Goal: Task Accomplishment & Management: Use online tool/utility

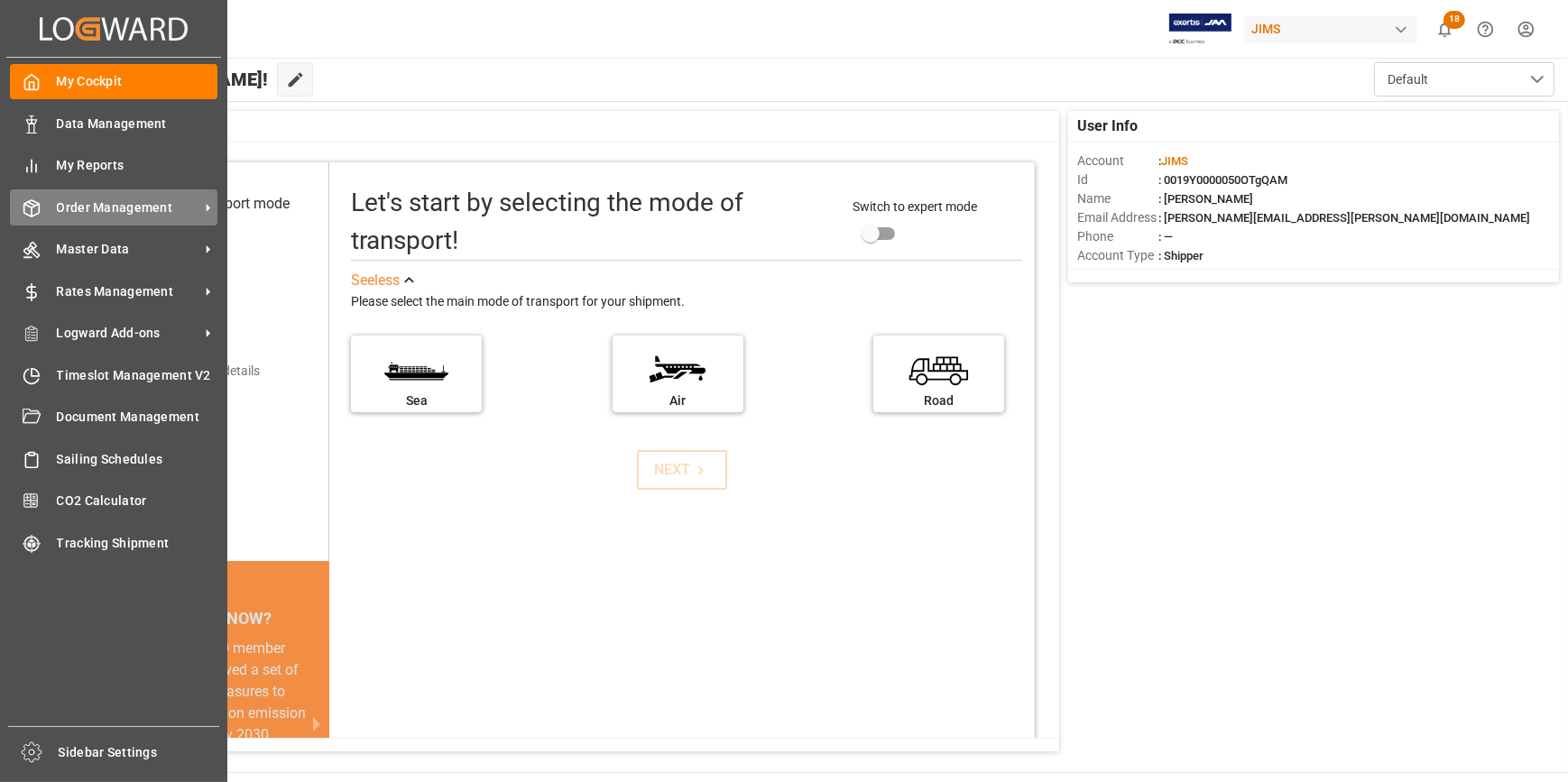
click at [90, 214] on span "Order Management" at bounding box center [128, 208] width 143 height 19
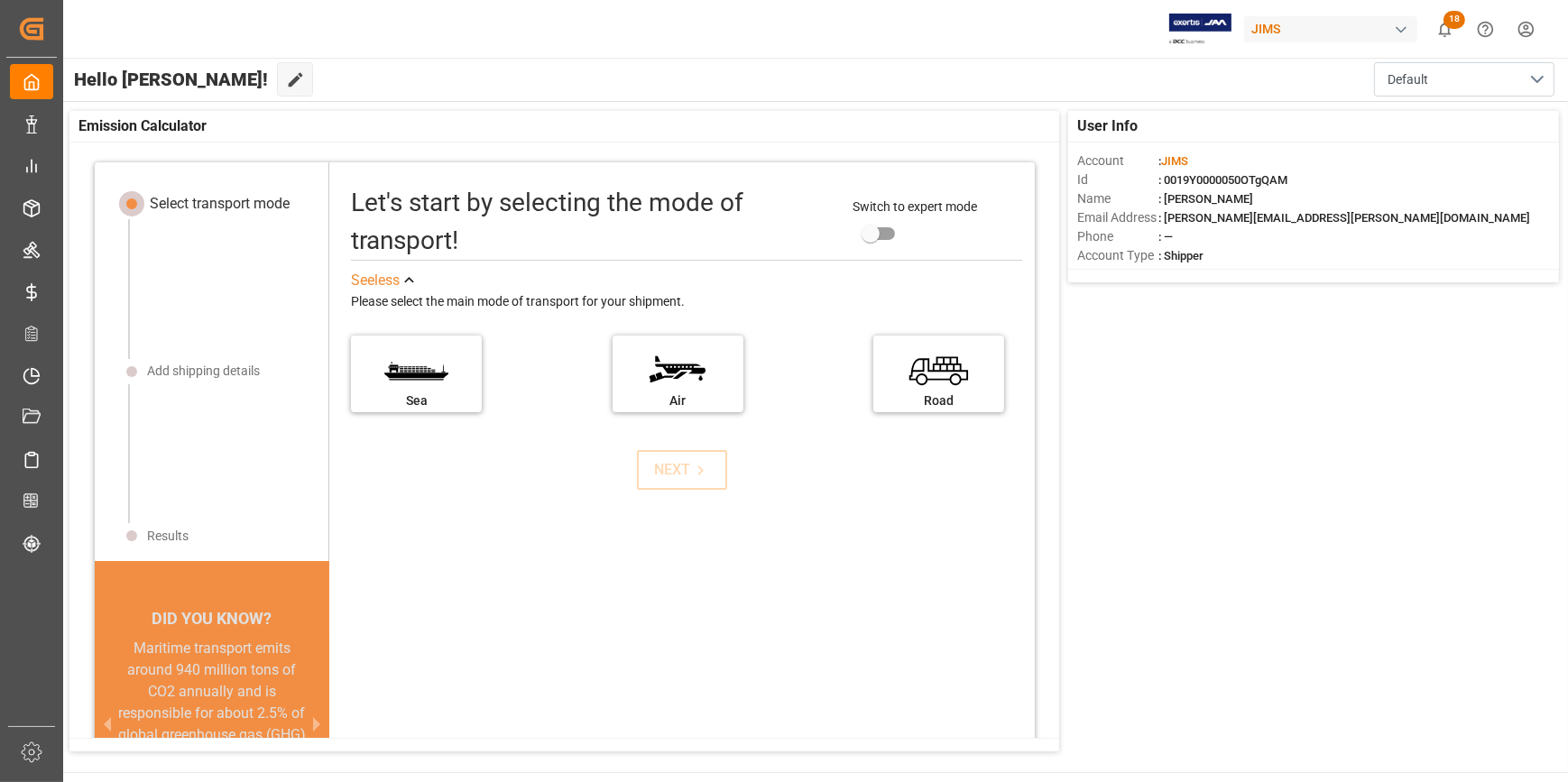
click at [1478, 577] on div "User Info Account : JIMS Id : 0019Y0000050OTgQAM Name : Catherine Heng Email Ad…" at bounding box center [814, 432] width 1508 height 659
click at [552, 639] on div "Let's start by selecting the mode of transport! Switch to expert mode See less …" at bounding box center [682, 512] width 705 height 665
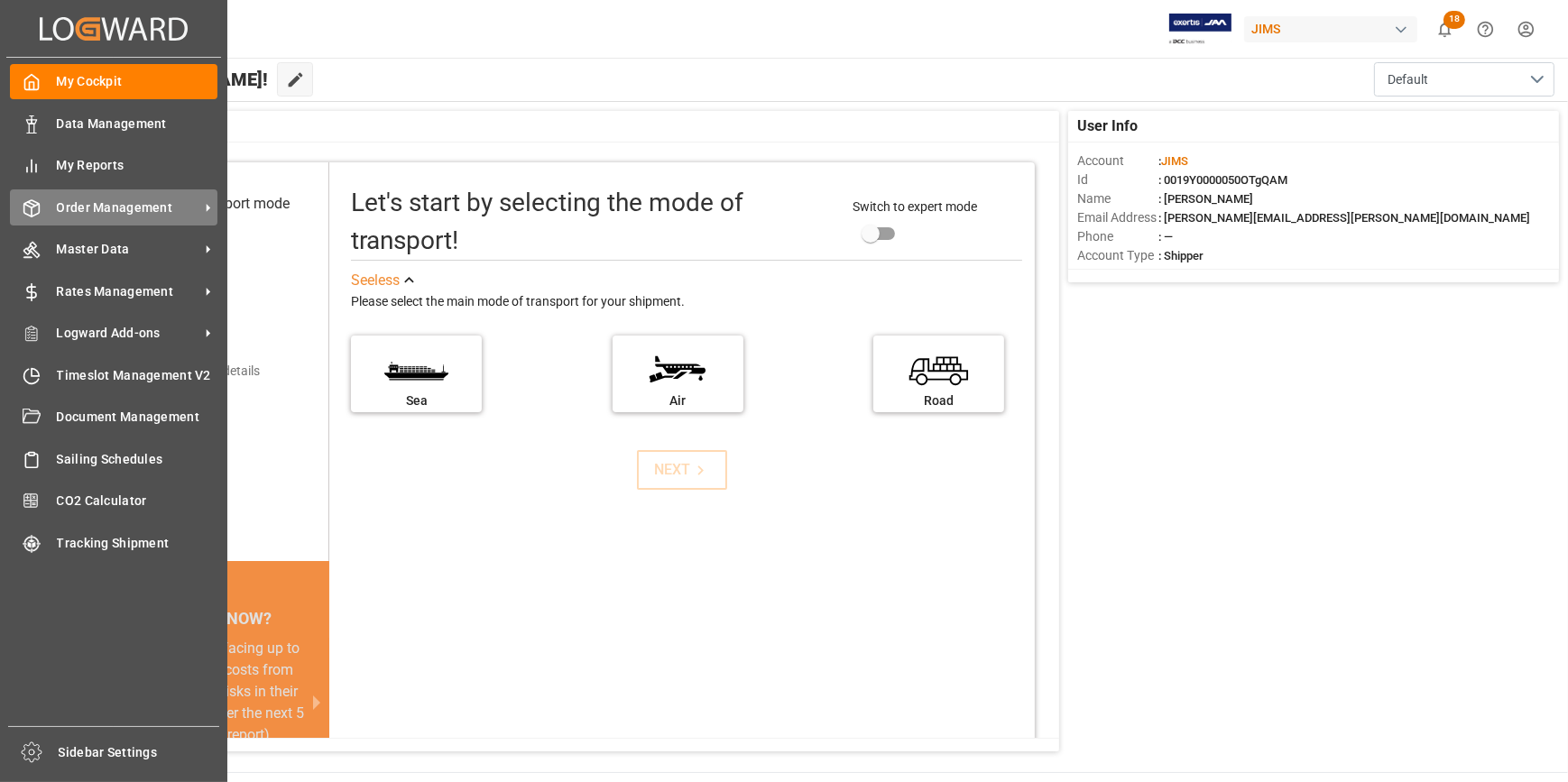
drag, startPoint x: 115, startPoint y: 202, endPoint x: 127, endPoint y: 202, distance: 12.0
click at [115, 202] on span "Order Management" at bounding box center [128, 208] width 143 height 19
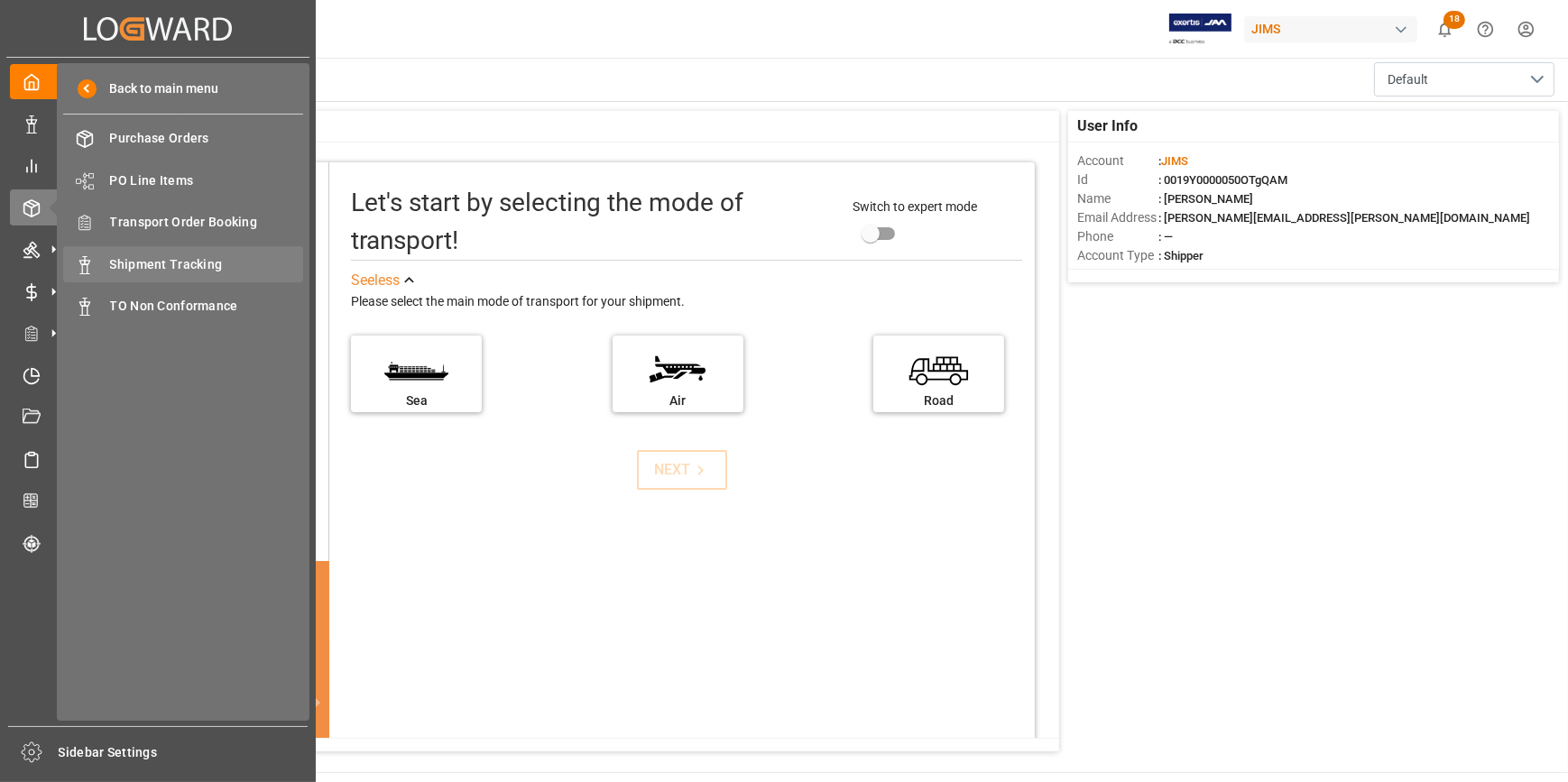
click at [169, 271] on span "Shipment Tracking" at bounding box center [207, 265] width 194 height 19
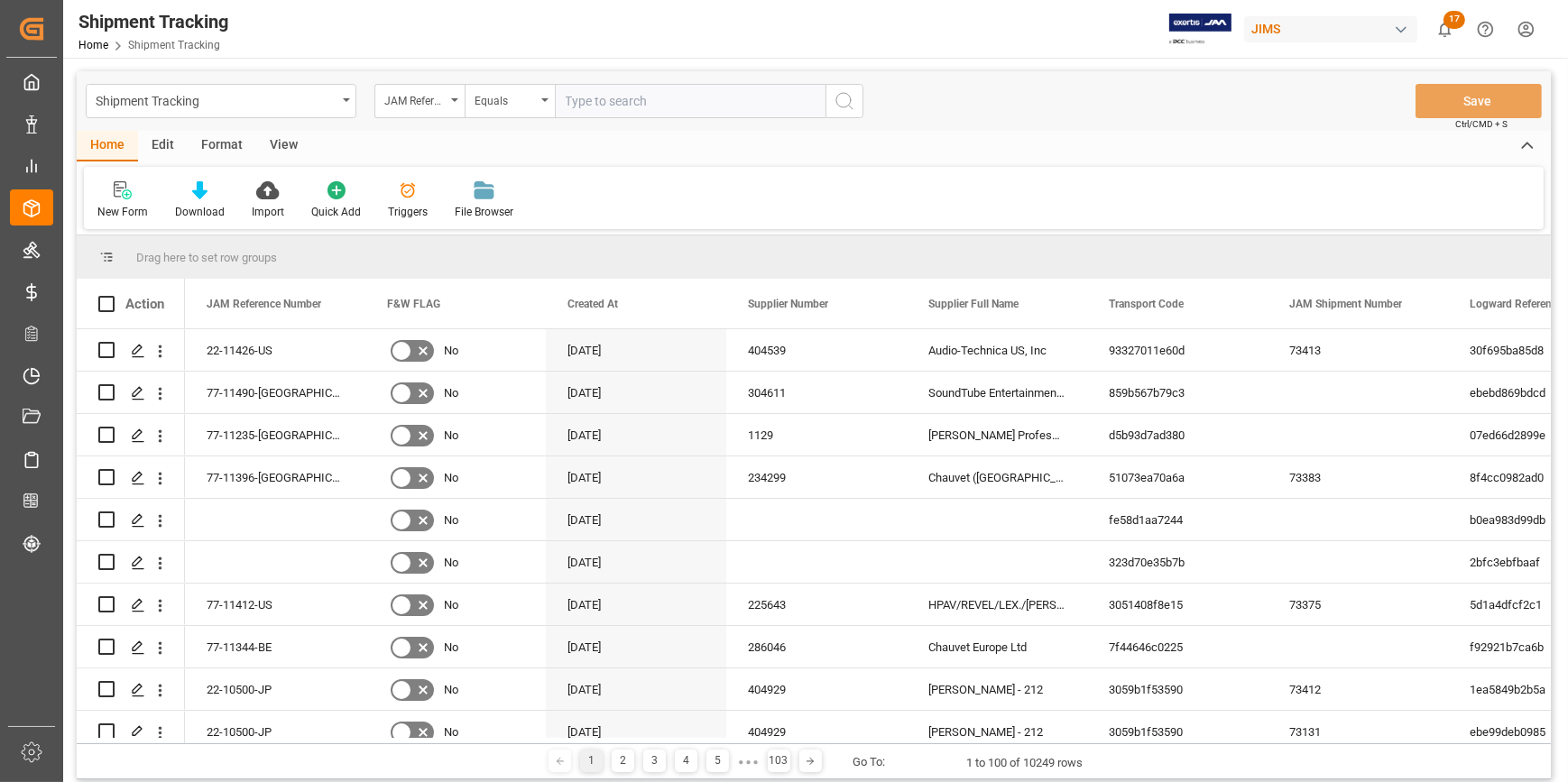
click at [584, 100] on input "text" at bounding box center [690, 100] width 271 height 34
type input "22-11046-TW"
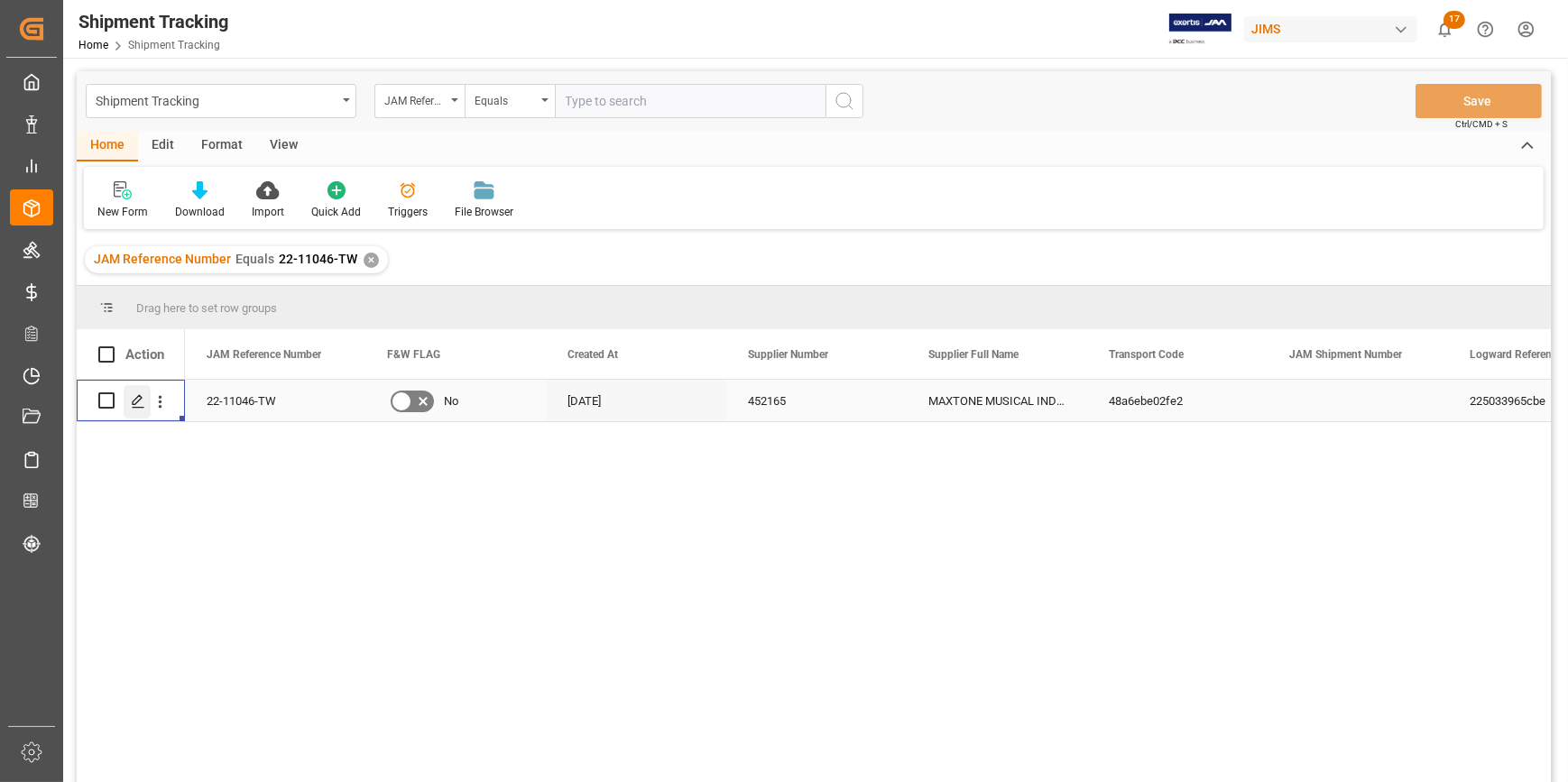
click at [133, 402] on polygon "Press SPACE to select this row." at bounding box center [137, 399] width 9 height 9
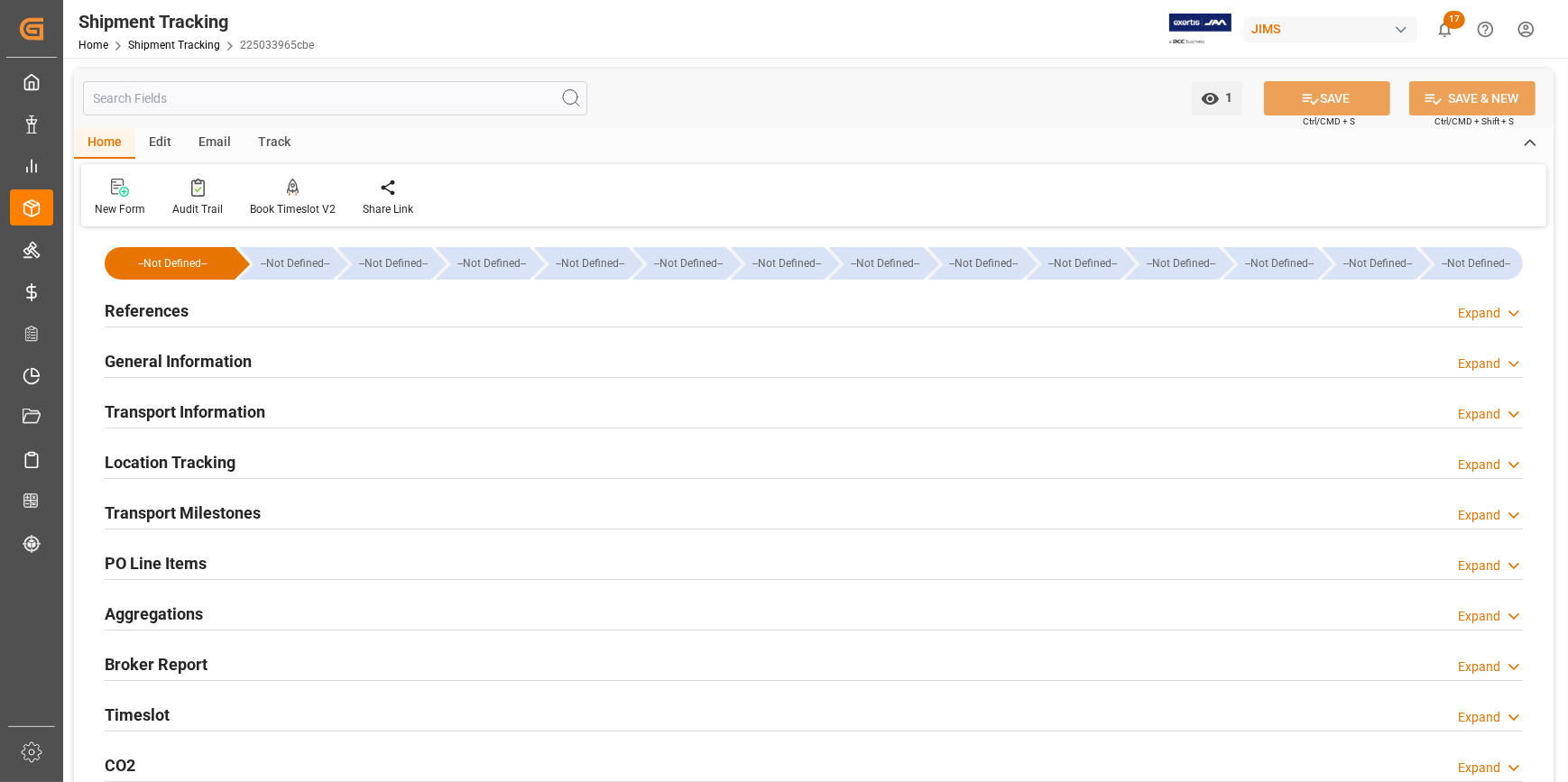
click at [145, 313] on h2 "References" at bounding box center [146, 311] width 84 height 25
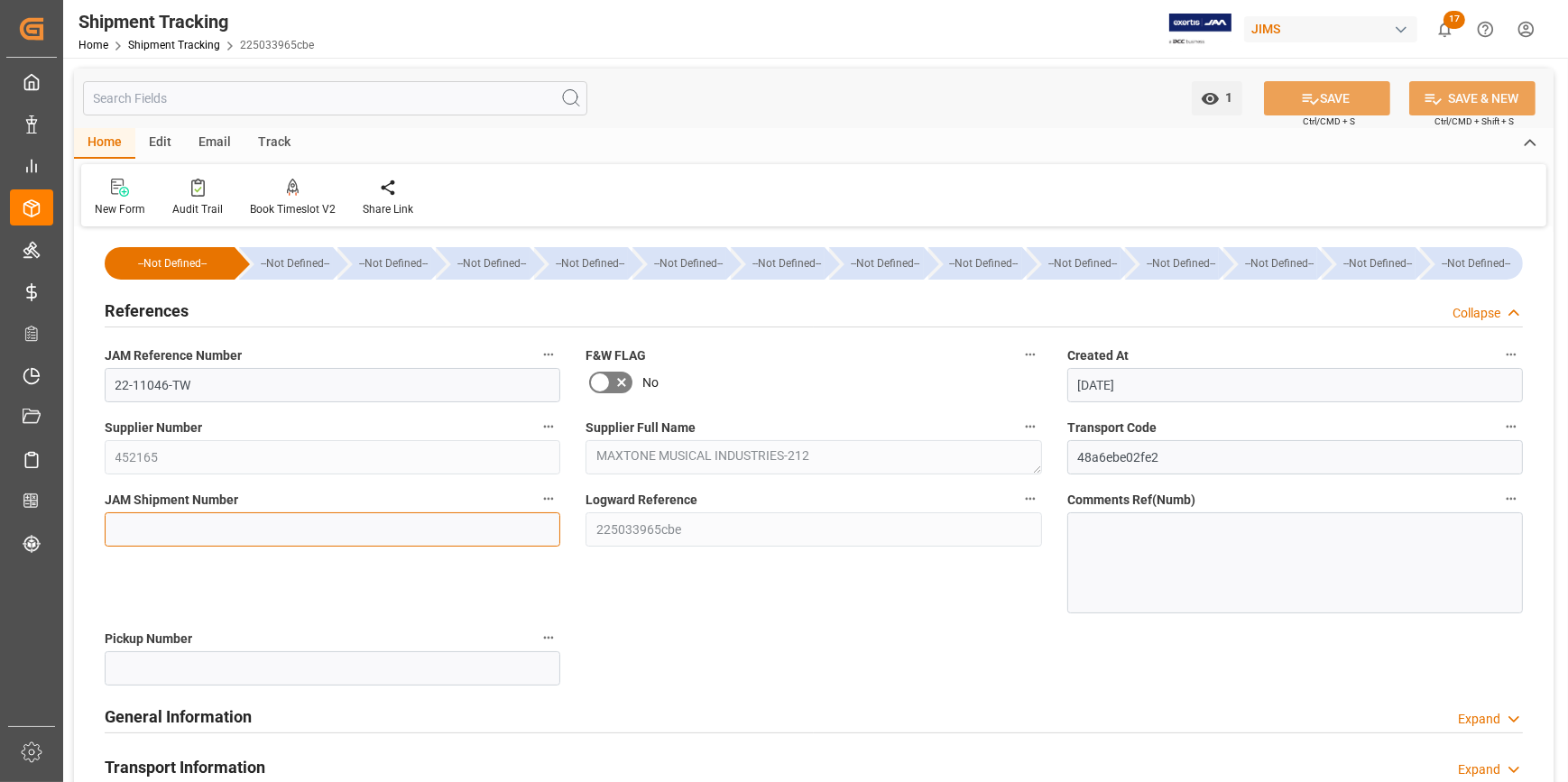
click at [143, 536] on input at bounding box center [332, 529] width 455 height 34
paste input "73414"
type input "73414"
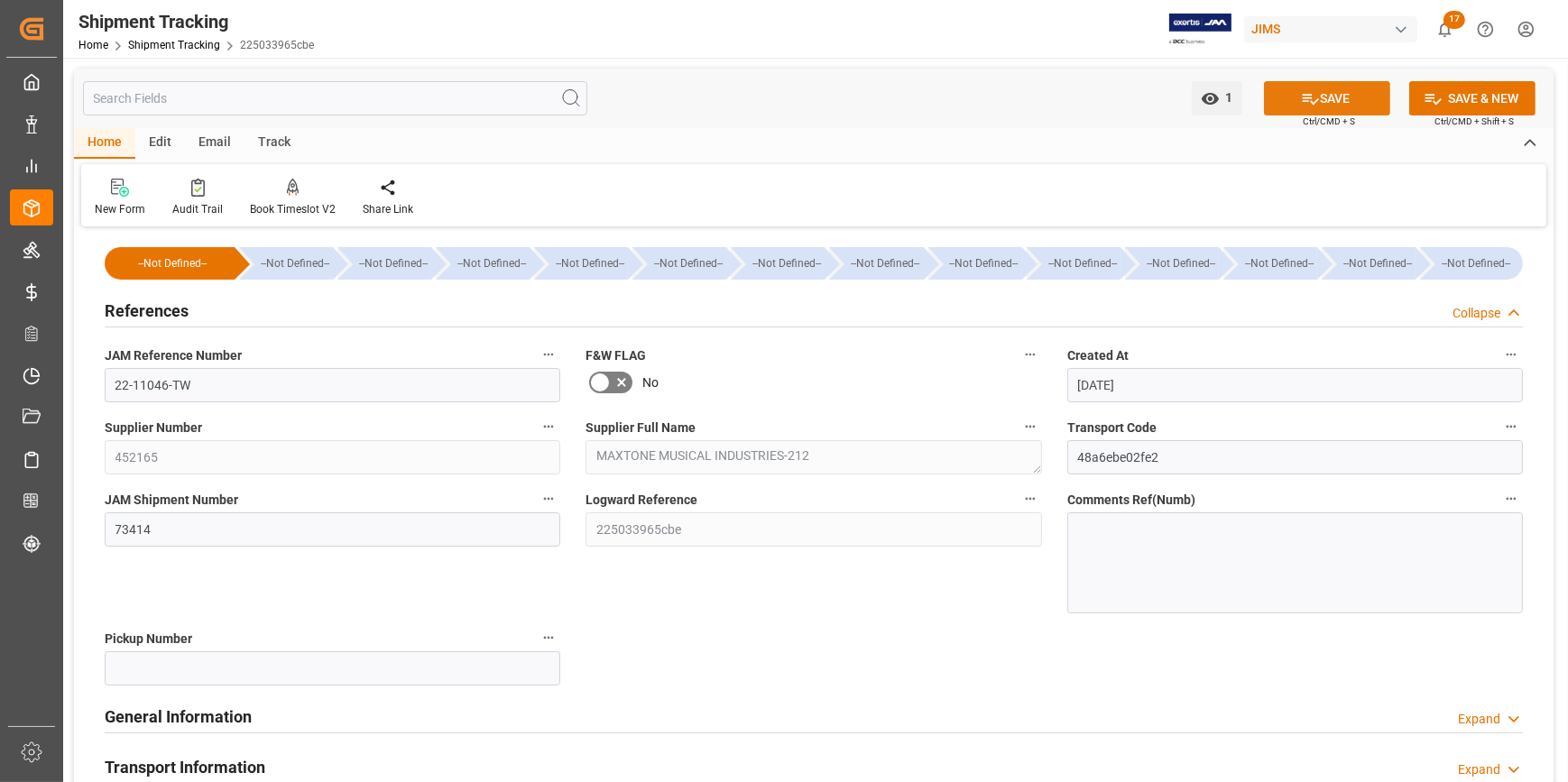
click at [1345, 103] on button "SAVE" at bounding box center [1327, 98] width 126 height 34
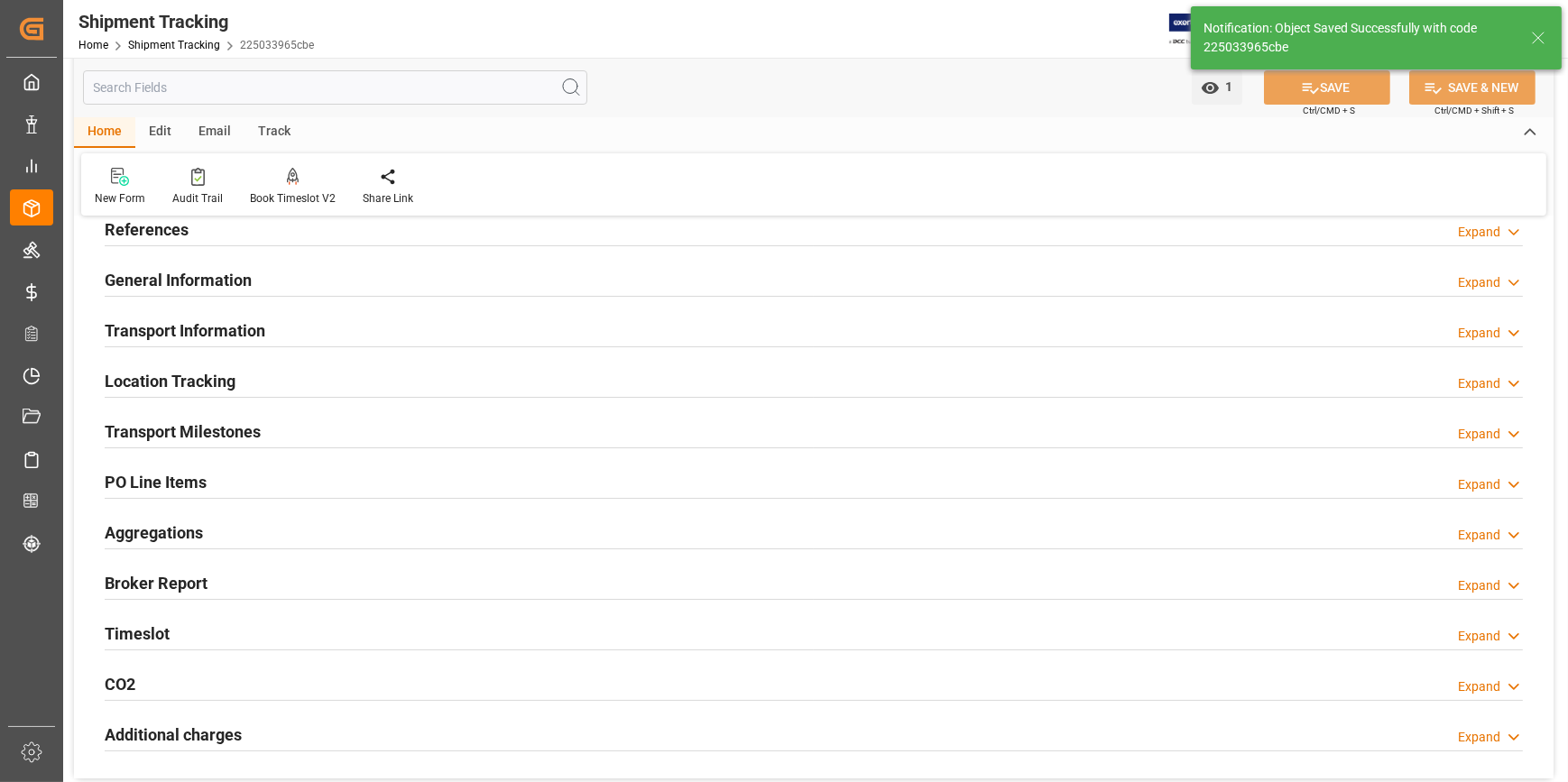
click at [193, 426] on h2 "Transport Milestones" at bounding box center [182, 432] width 156 height 25
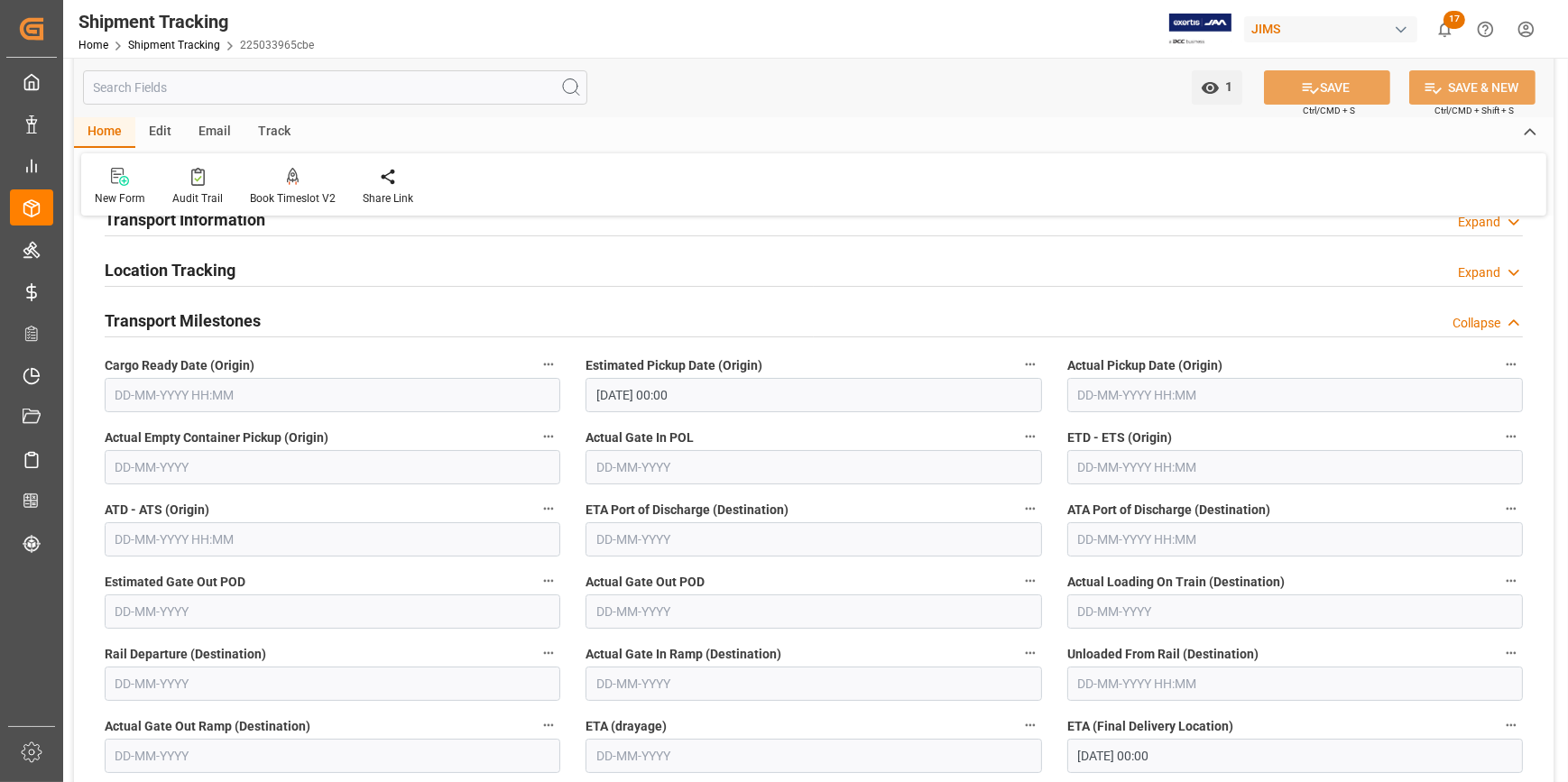
scroll to position [163, 0]
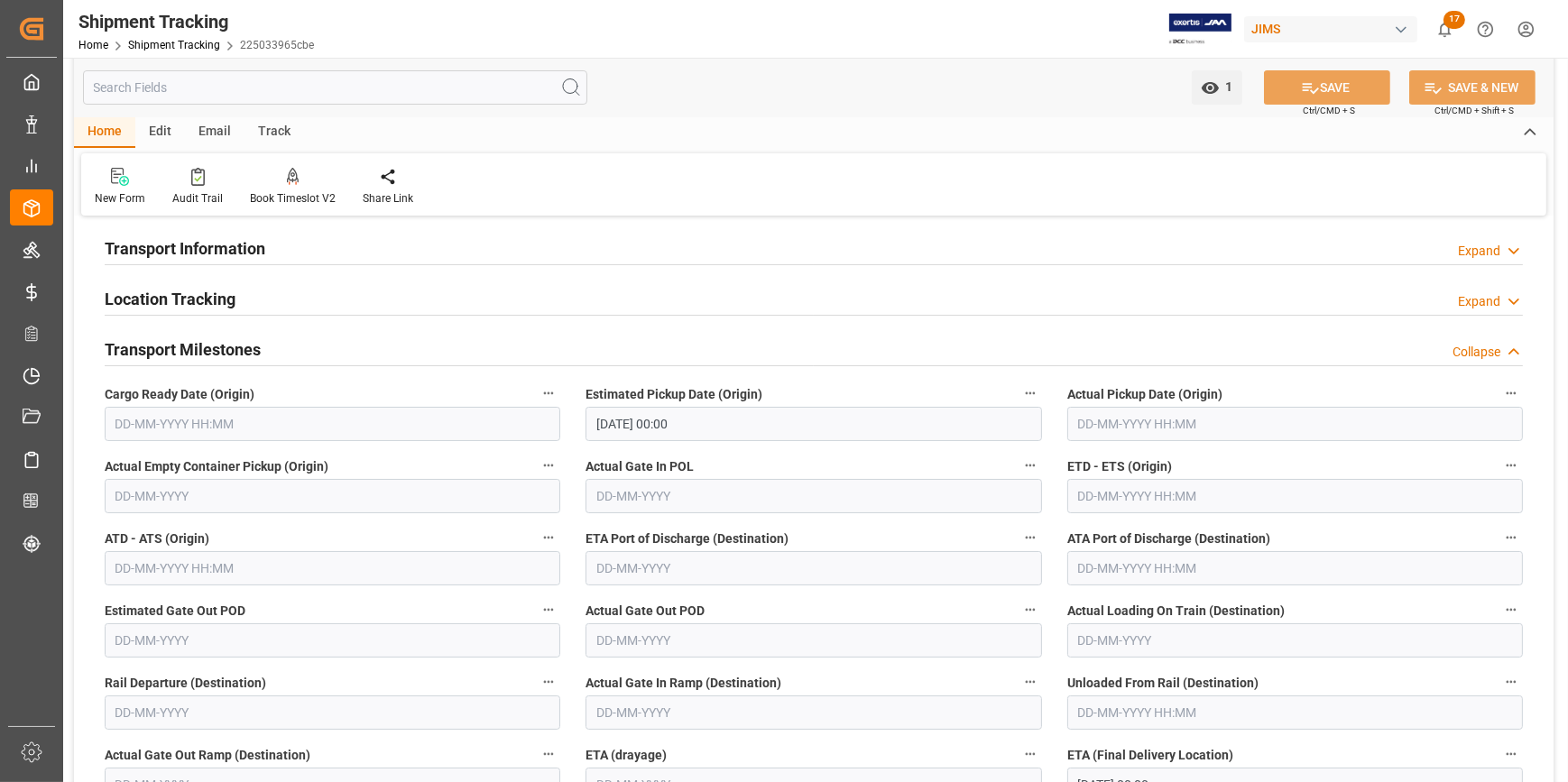
click at [1084, 428] on input "text" at bounding box center [1295, 424] width 455 height 34
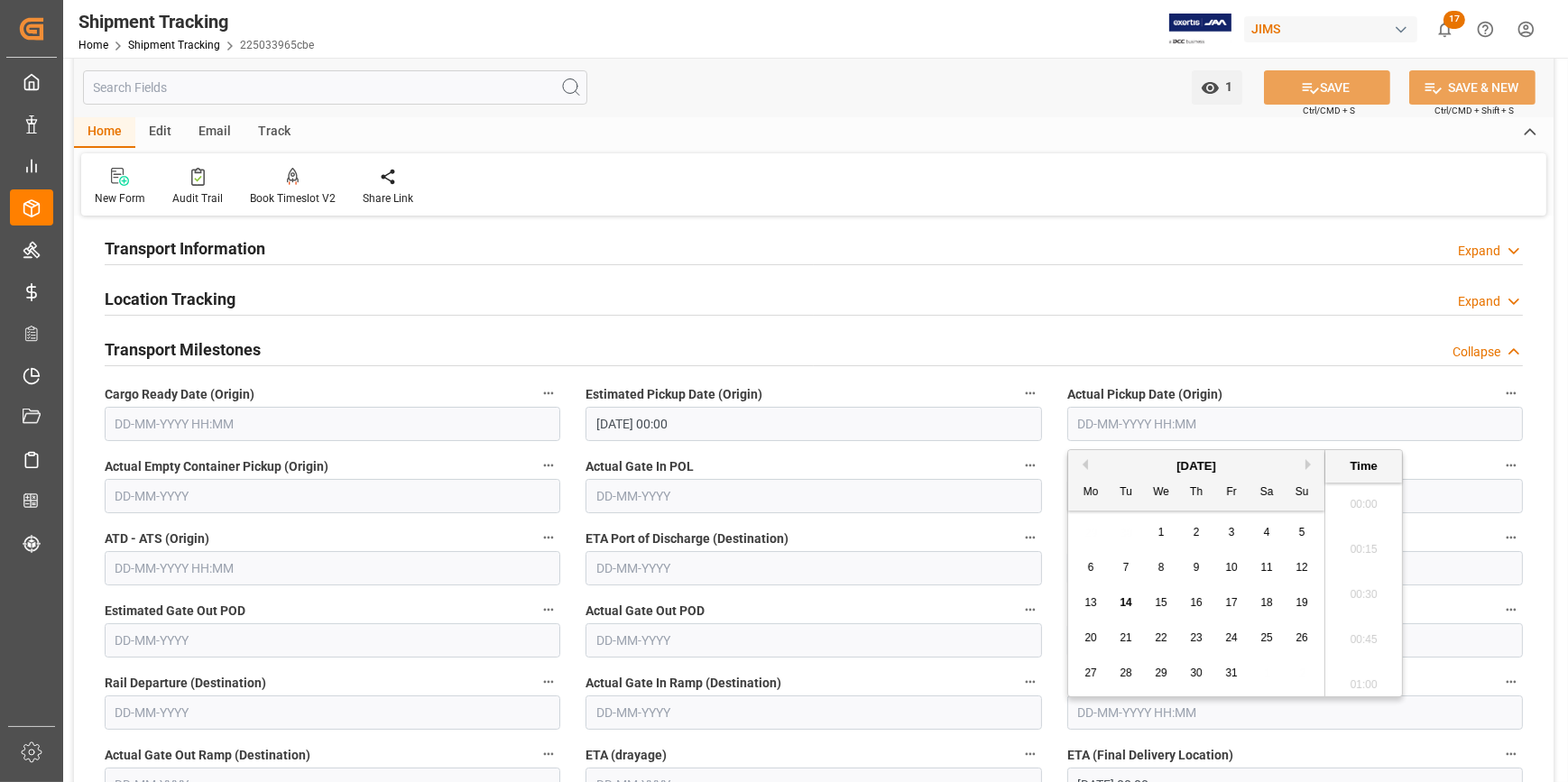
scroll to position [2532, 0]
click at [1090, 571] on span "6" at bounding box center [1091, 568] width 6 height 13
type input "06-10-2025 00:00"
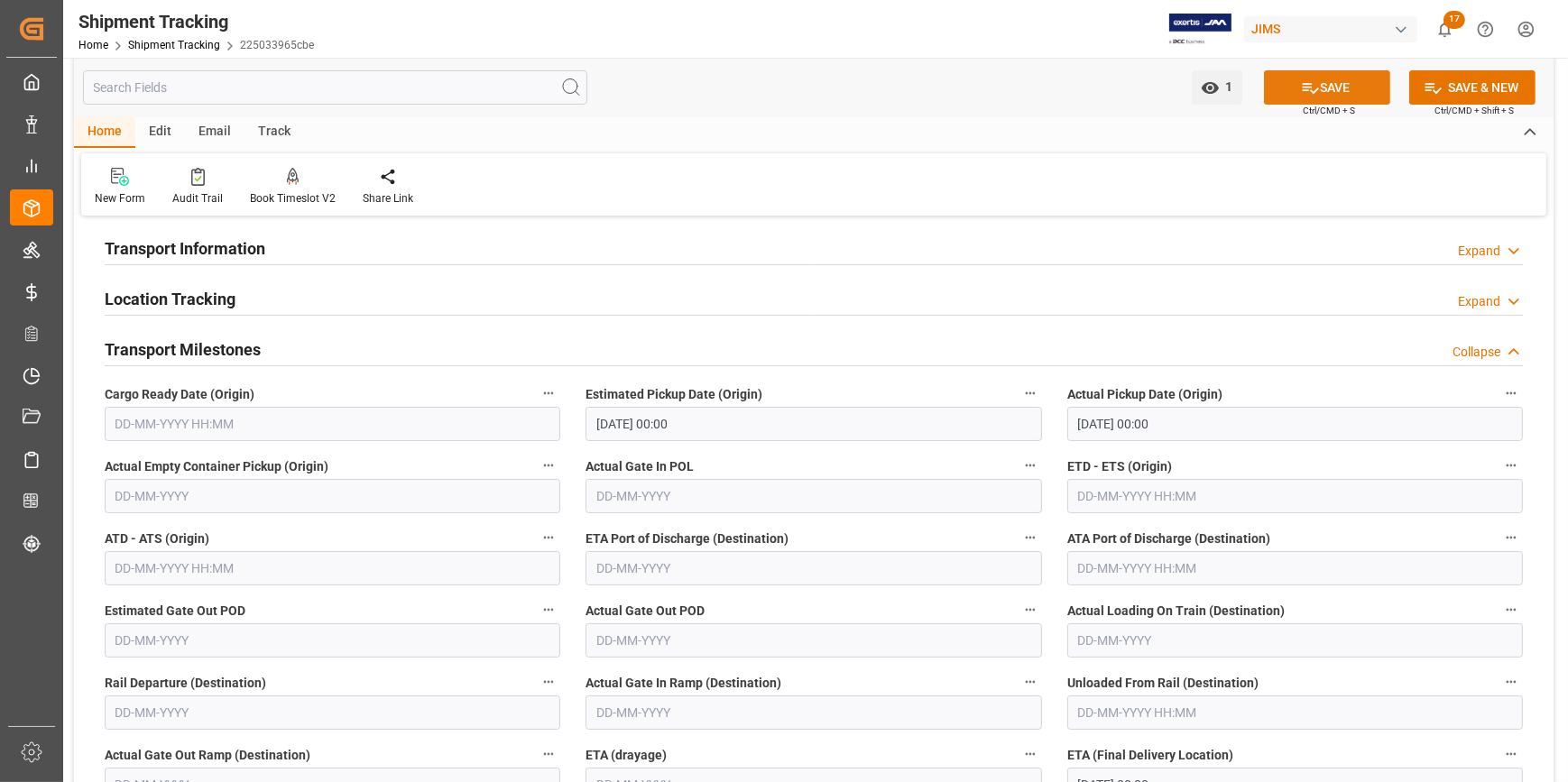
click at [1348, 83] on button "SAVE" at bounding box center [1327, 88] width 126 height 34
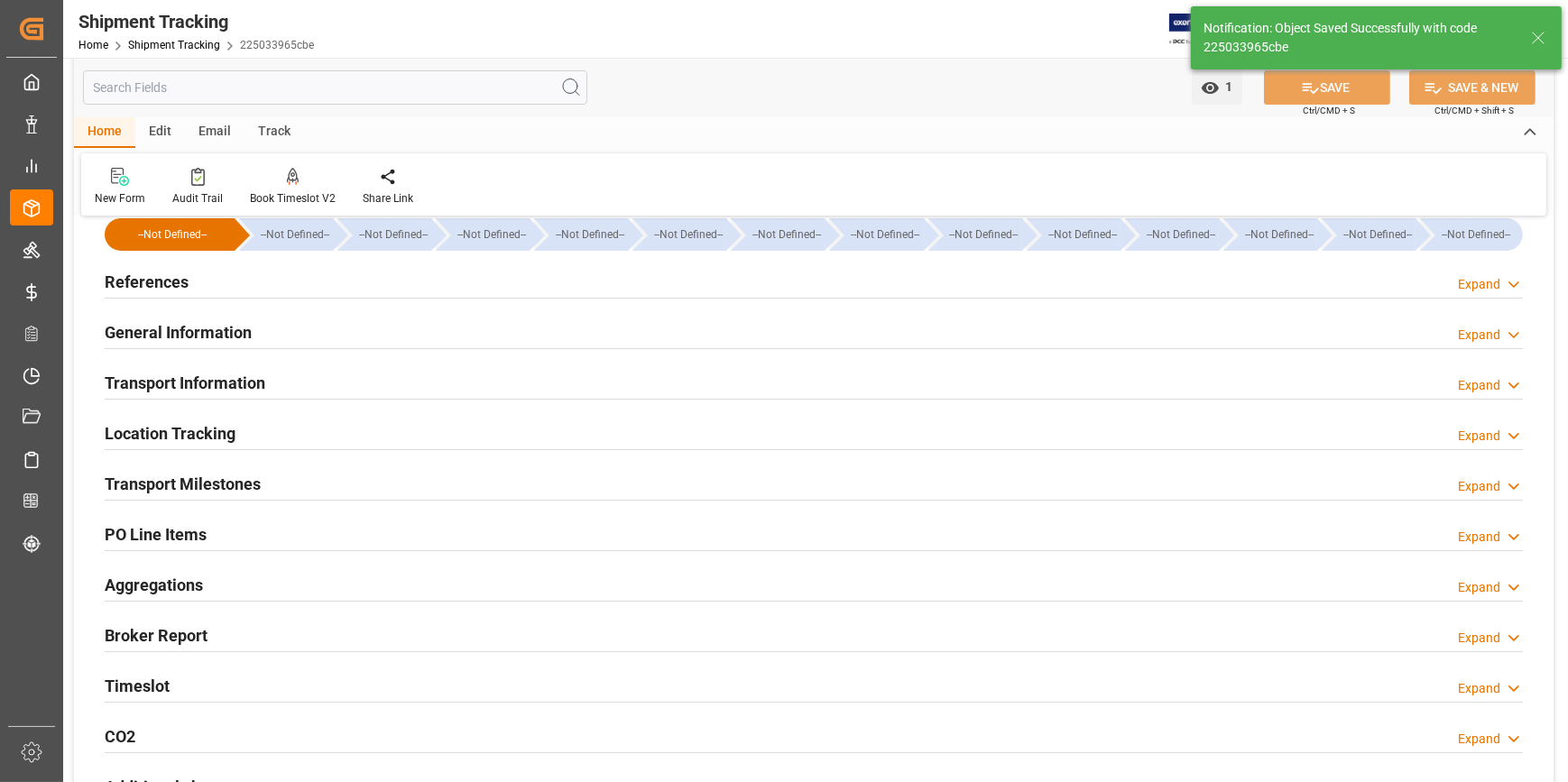
scroll to position [0, 0]
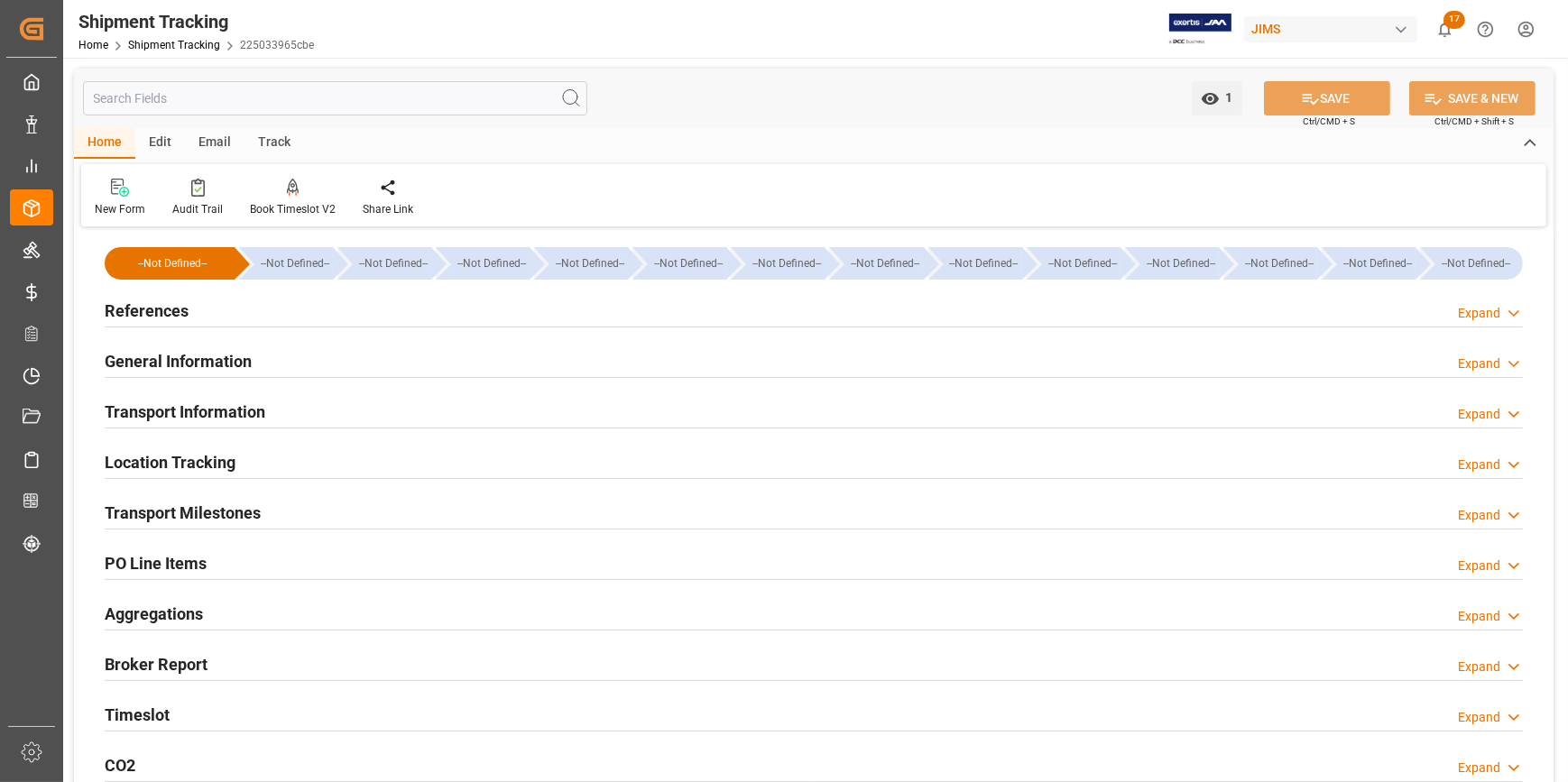
click at [161, 560] on h2 "PO Line Items" at bounding box center [155, 564] width 102 height 25
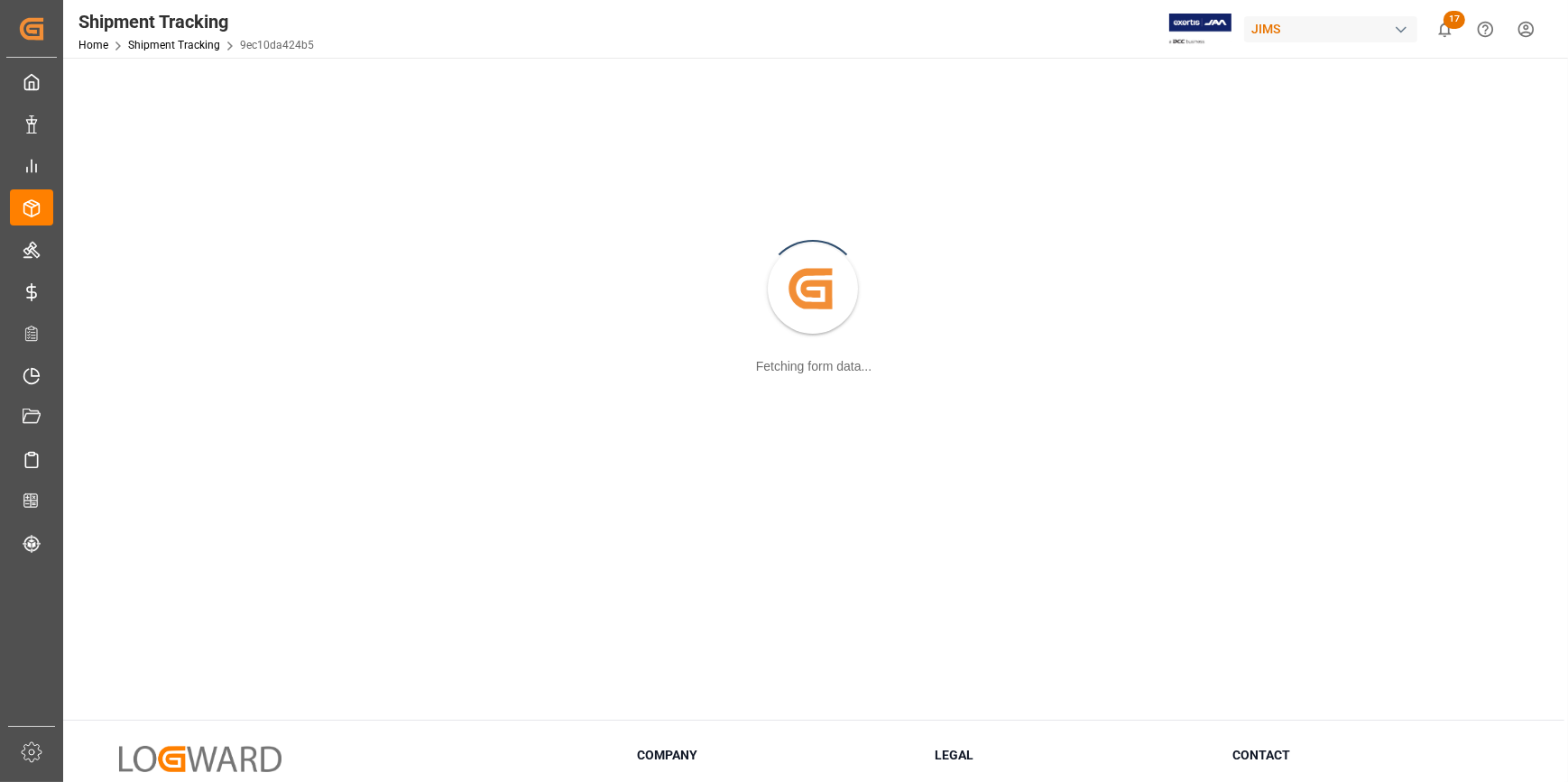
scroll to position [82, 0]
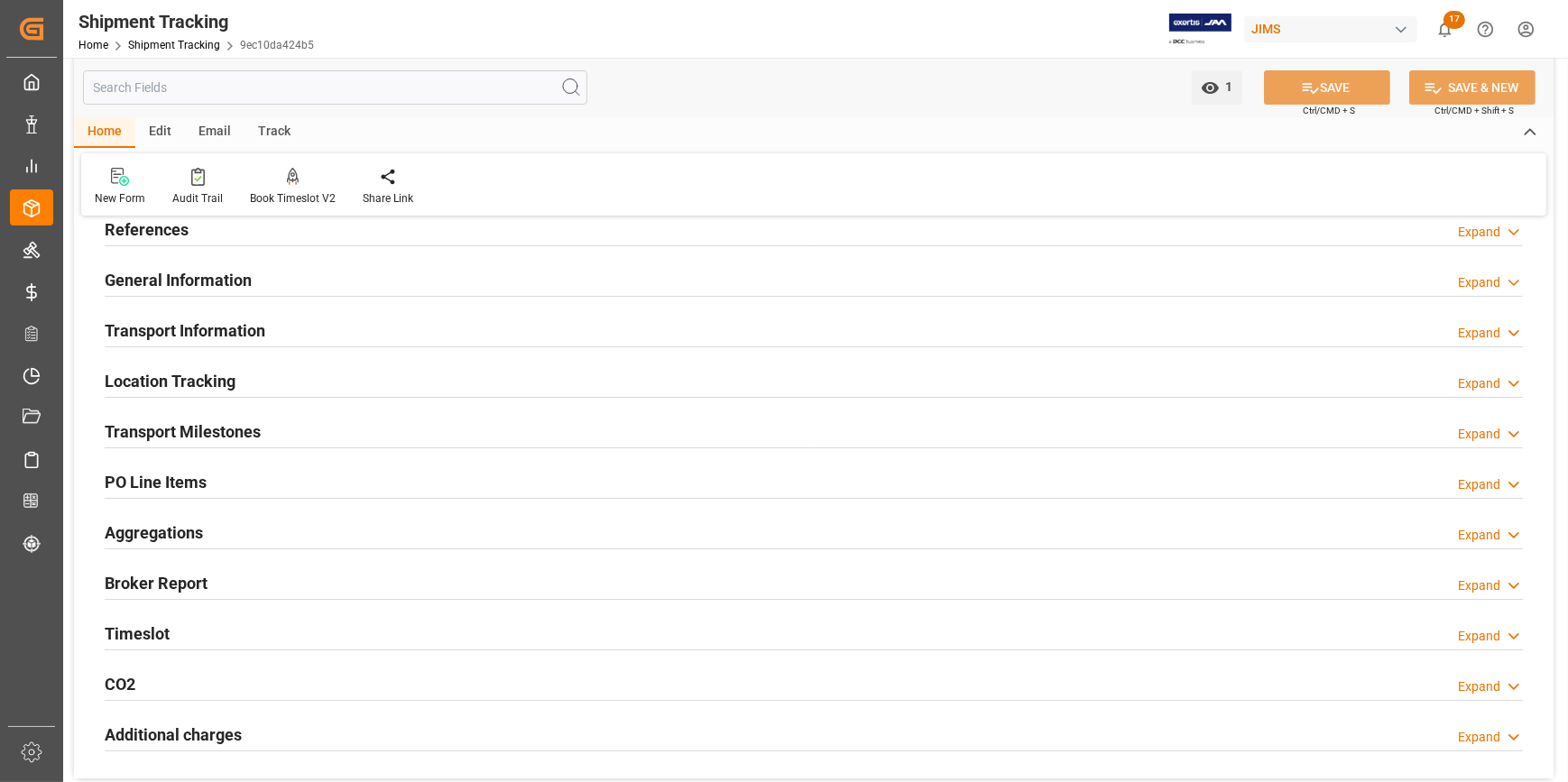
type input "04-08-2025"
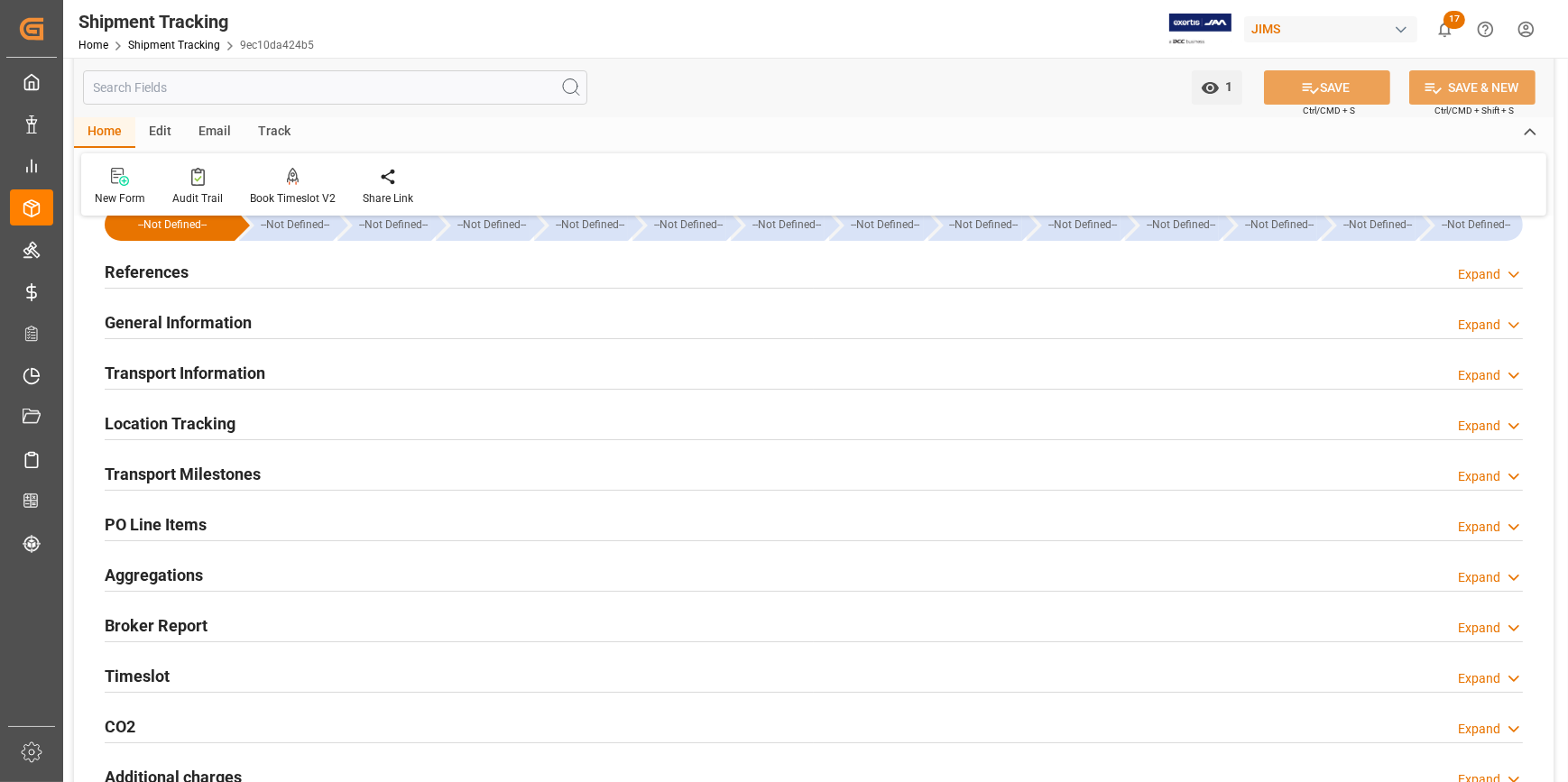
scroll to position [0, 0]
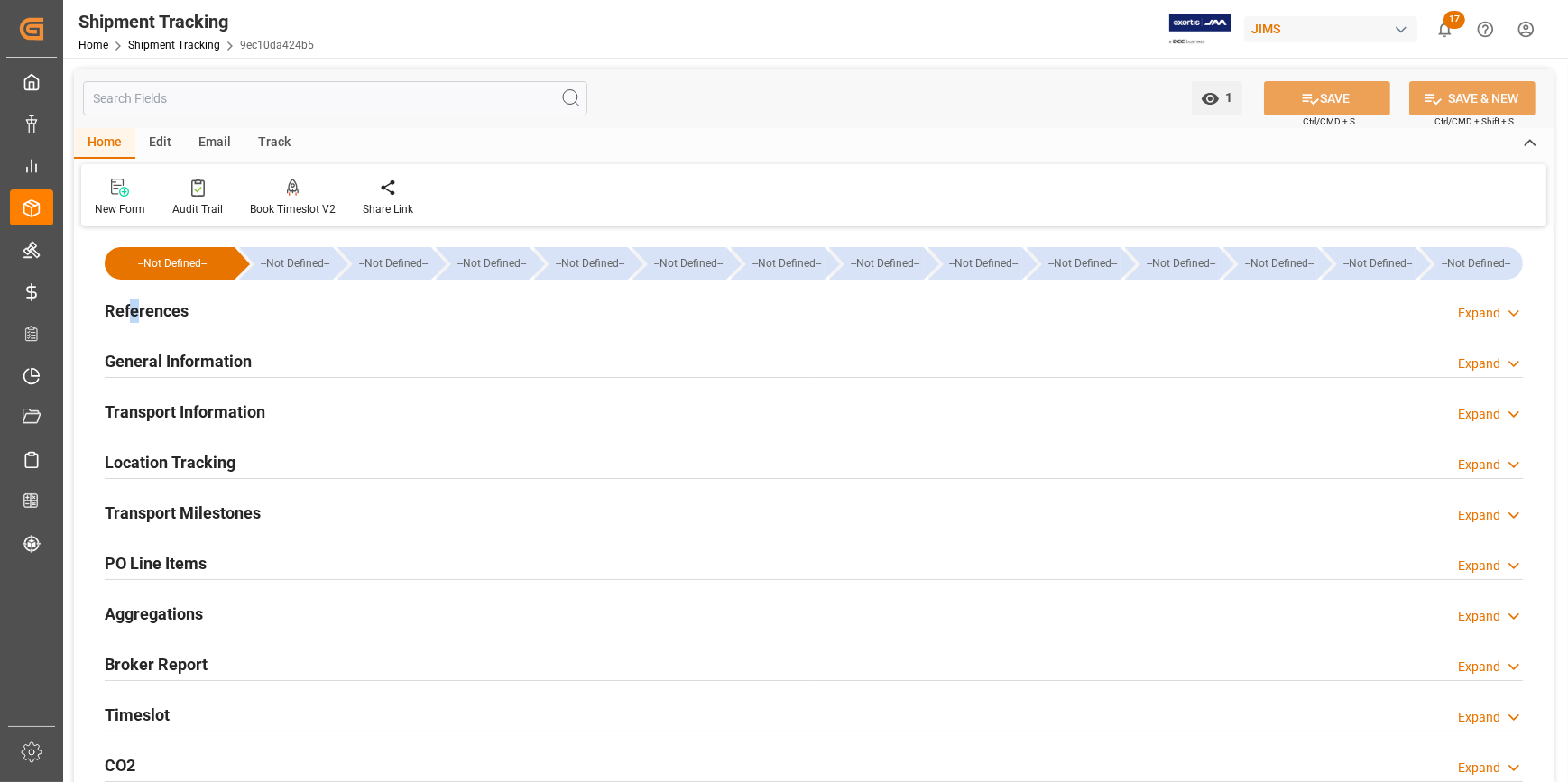
click at [134, 316] on h2 "References" at bounding box center [146, 311] width 84 height 25
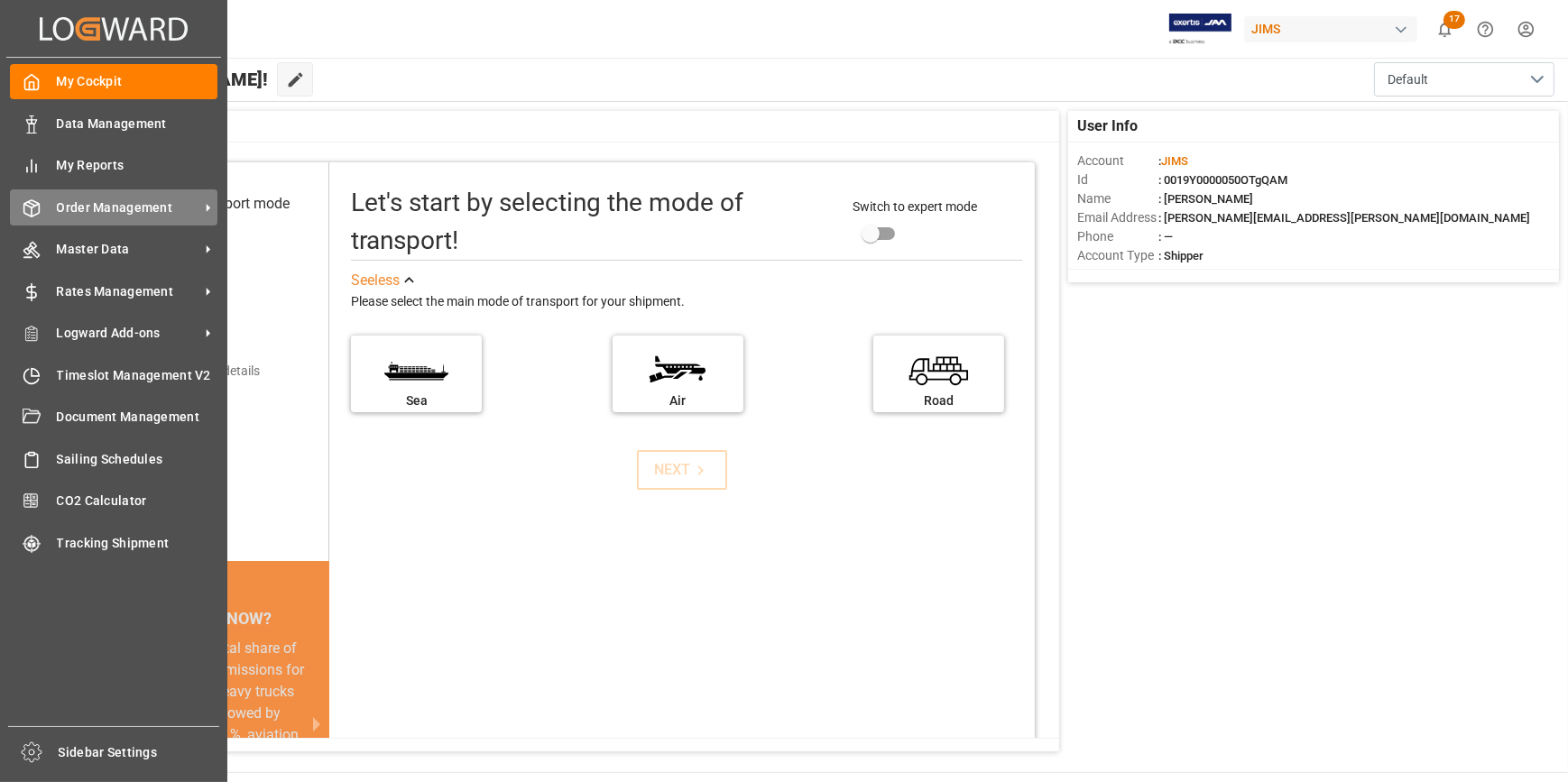
drag, startPoint x: 95, startPoint y: 207, endPoint x: 325, endPoint y: 182, distance: 231.4
click at [96, 207] on span "Order Management" at bounding box center [128, 208] width 143 height 19
drag, startPoint x: 82, startPoint y: 213, endPoint x: 90, endPoint y: 216, distance: 8.5
click at [90, 216] on span "Order Management" at bounding box center [128, 208] width 143 height 19
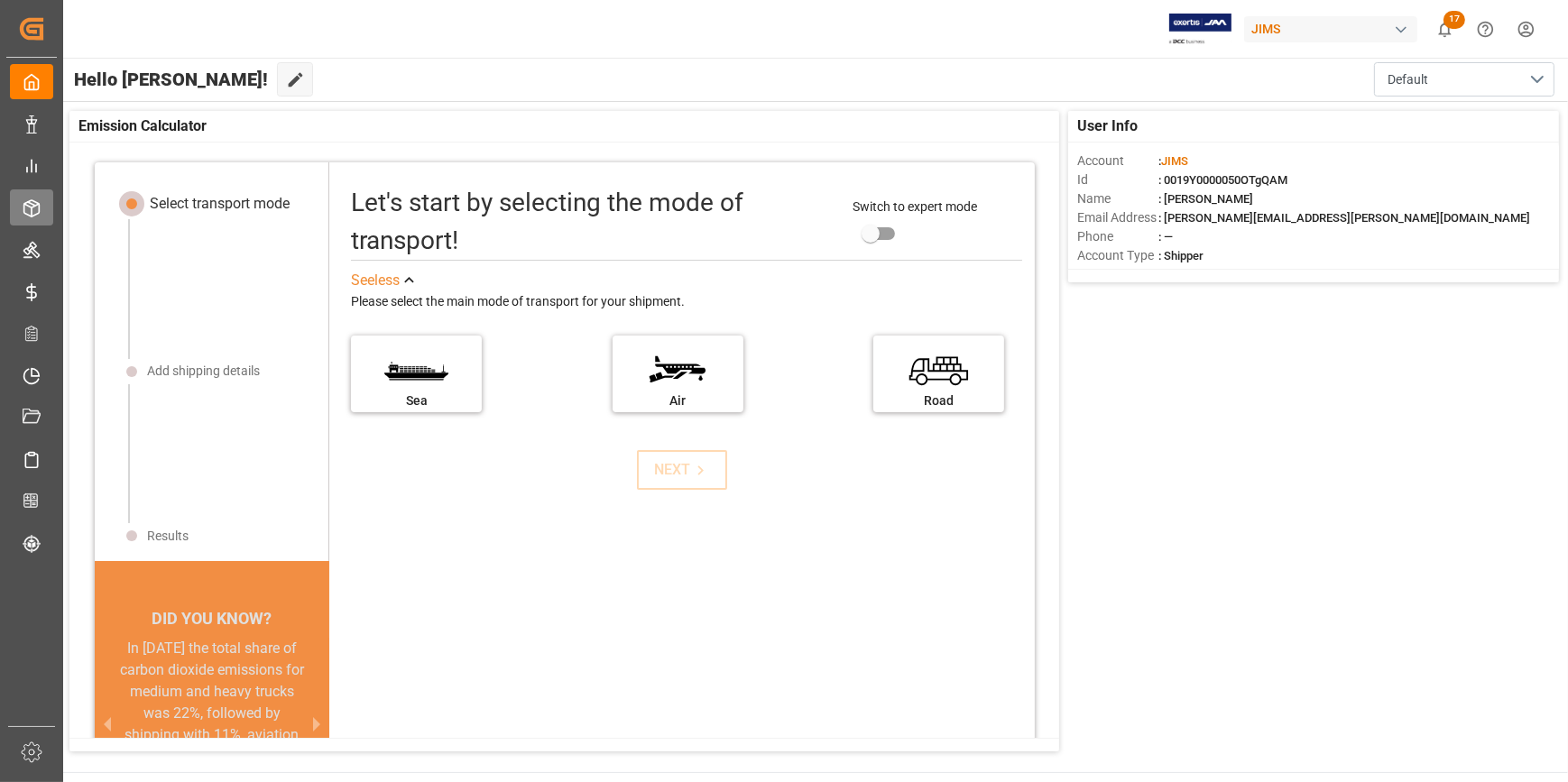
drag, startPoint x: 90, startPoint y: 216, endPoint x: 32, endPoint y: 213, distance: 58.1
click at [32, 213] on icon at bounding box center [31, 209] width 18 height 18
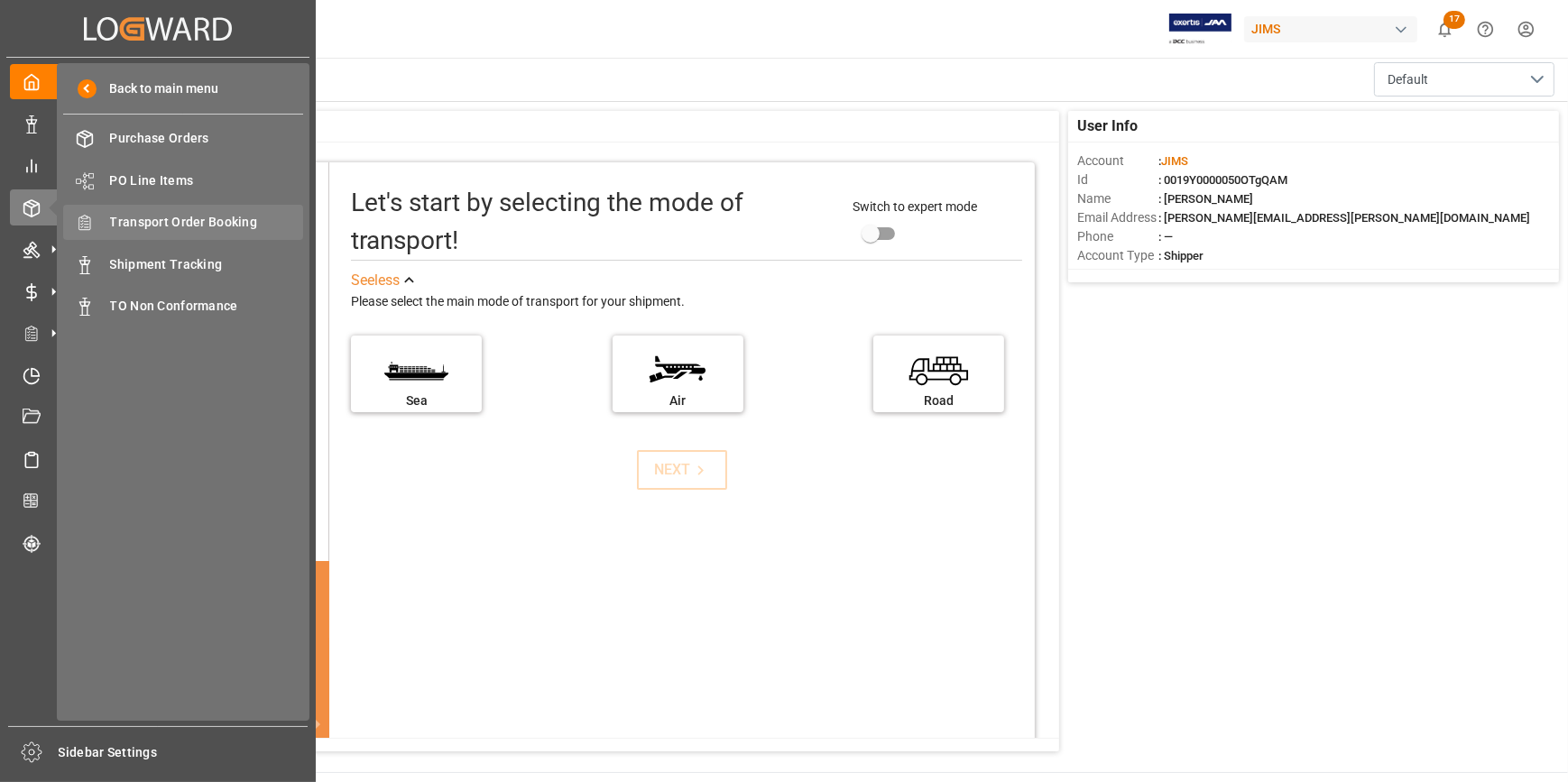
click at [115, 226] on span "Transport Order Booking" at bounding box center [207, 222] width 194 height 19
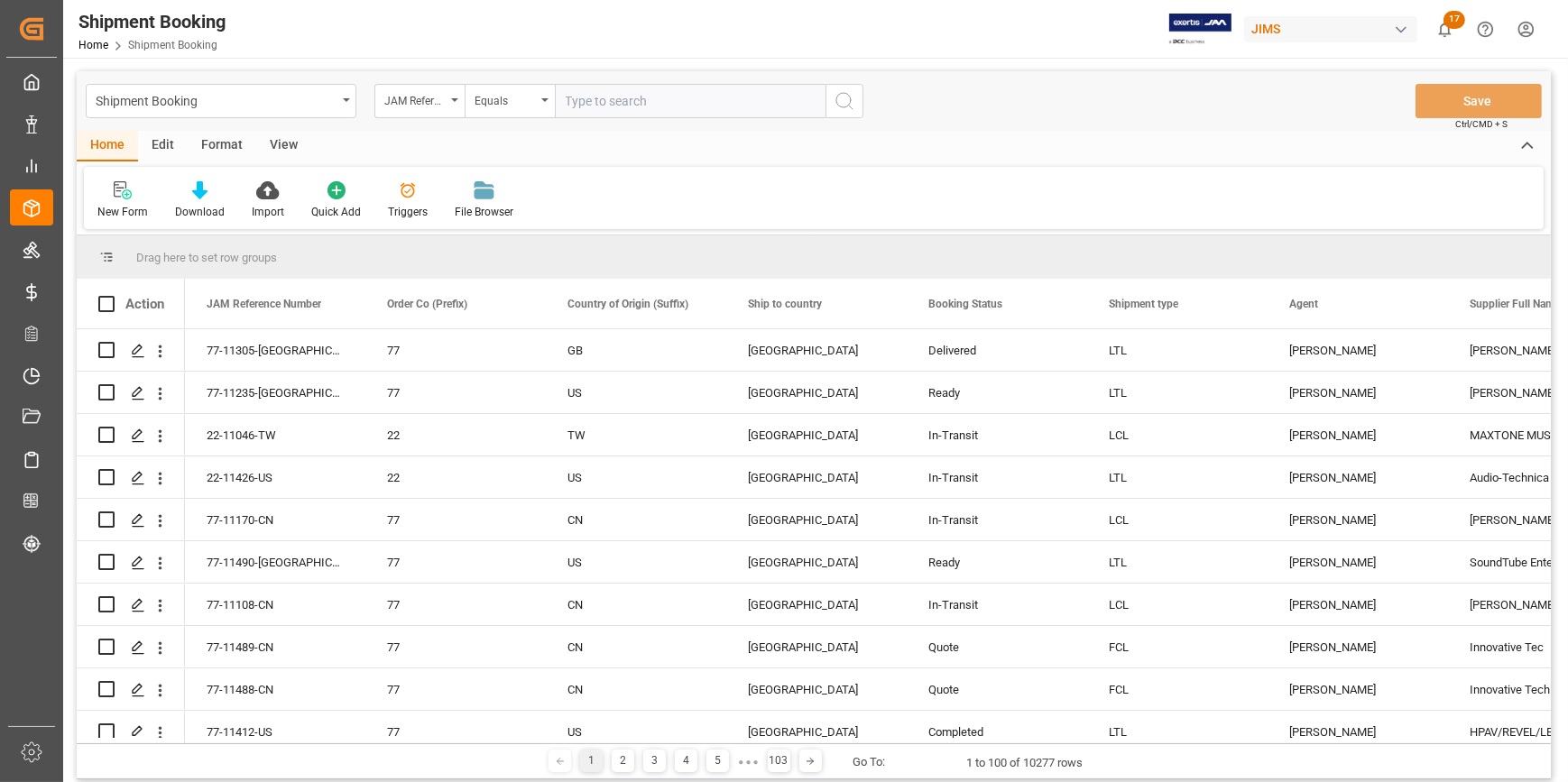
click at [580, 103] on input "text" at bounding box center [690, 100] width 271 height 34
type input "22-10839-KR"
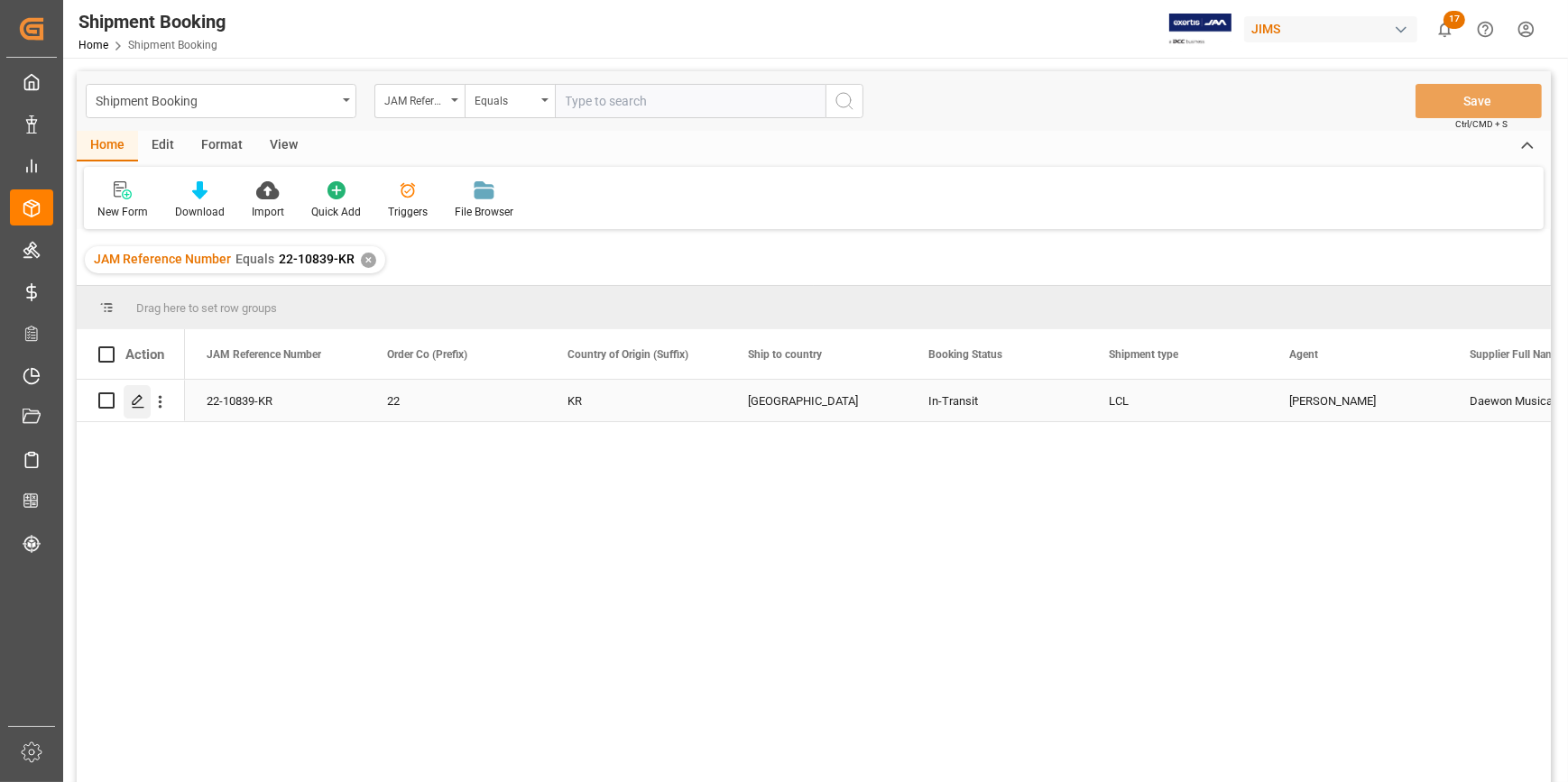
click at [135, 402] on icon "Press SPACE to select this row." at bounding box center [138, 401] width 15 height 15
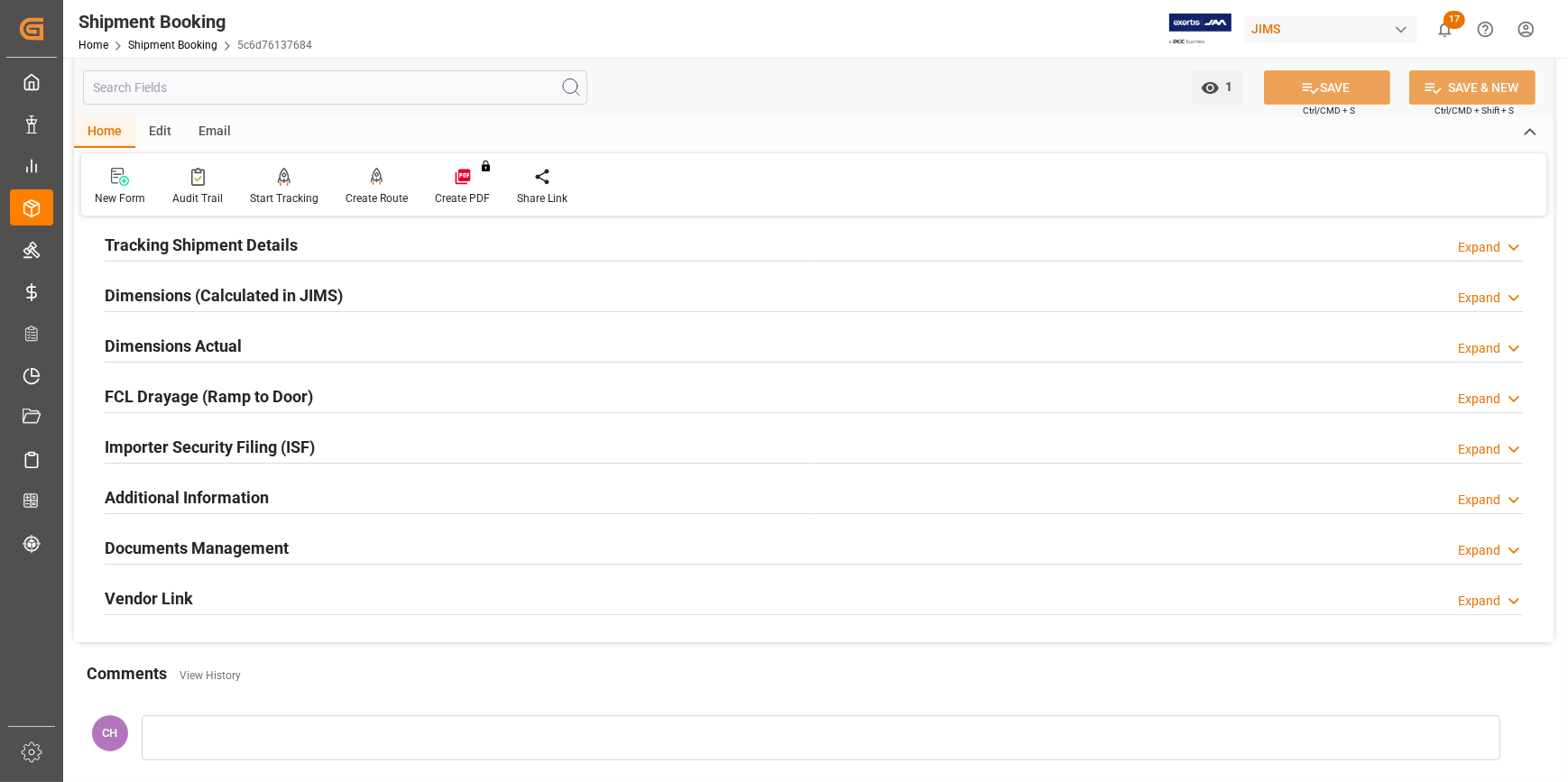
scroll to position [409, 0]
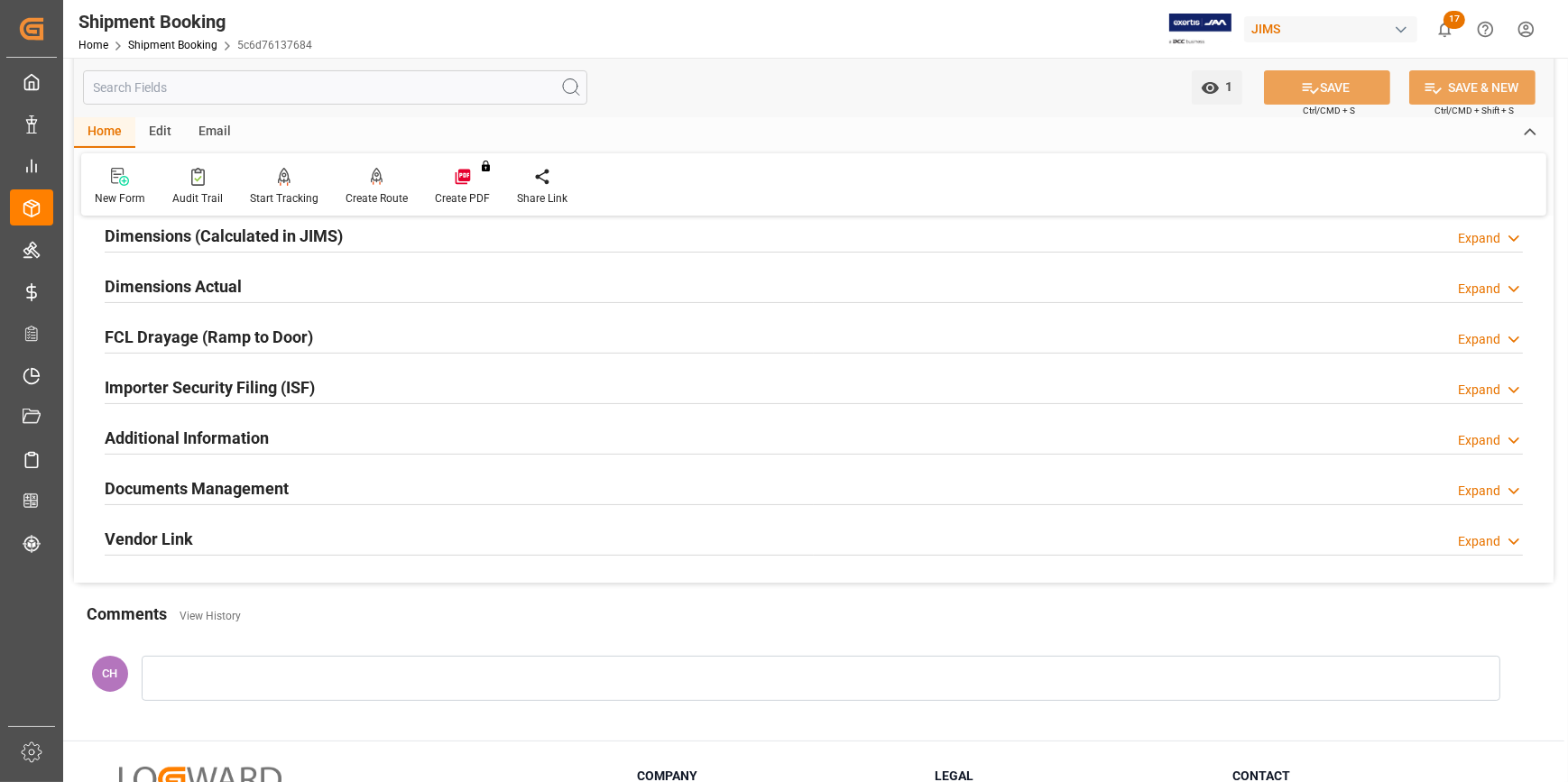
click at [185, 497] on h2 "Documents Management" at bounding box center [196, 488] width 184 height 25
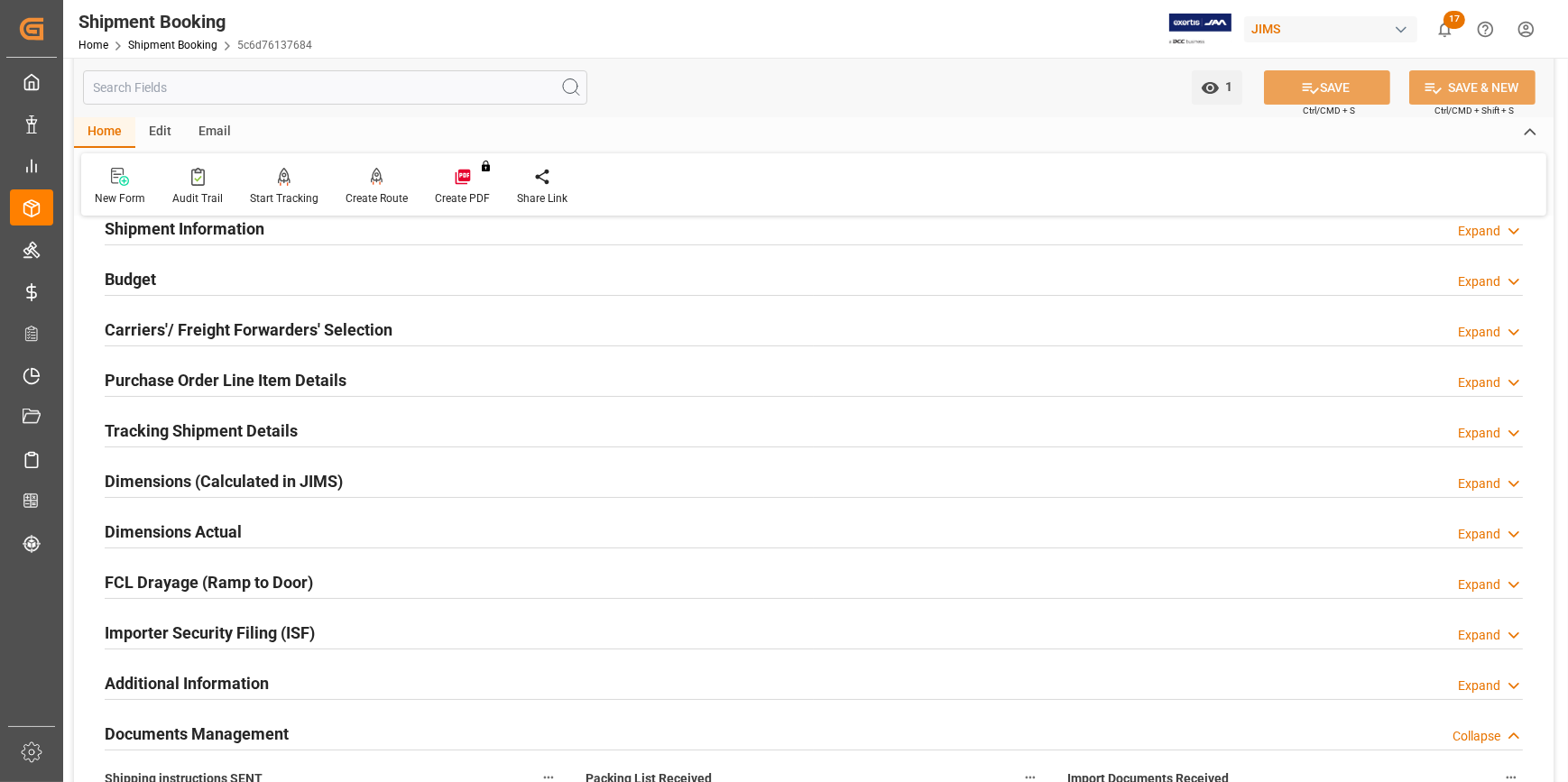
scroll to position [163, 0]
click at [163, 432] on h2 "Tracking Shipment Details" at bounding box center [201, 432] width 193 height 25
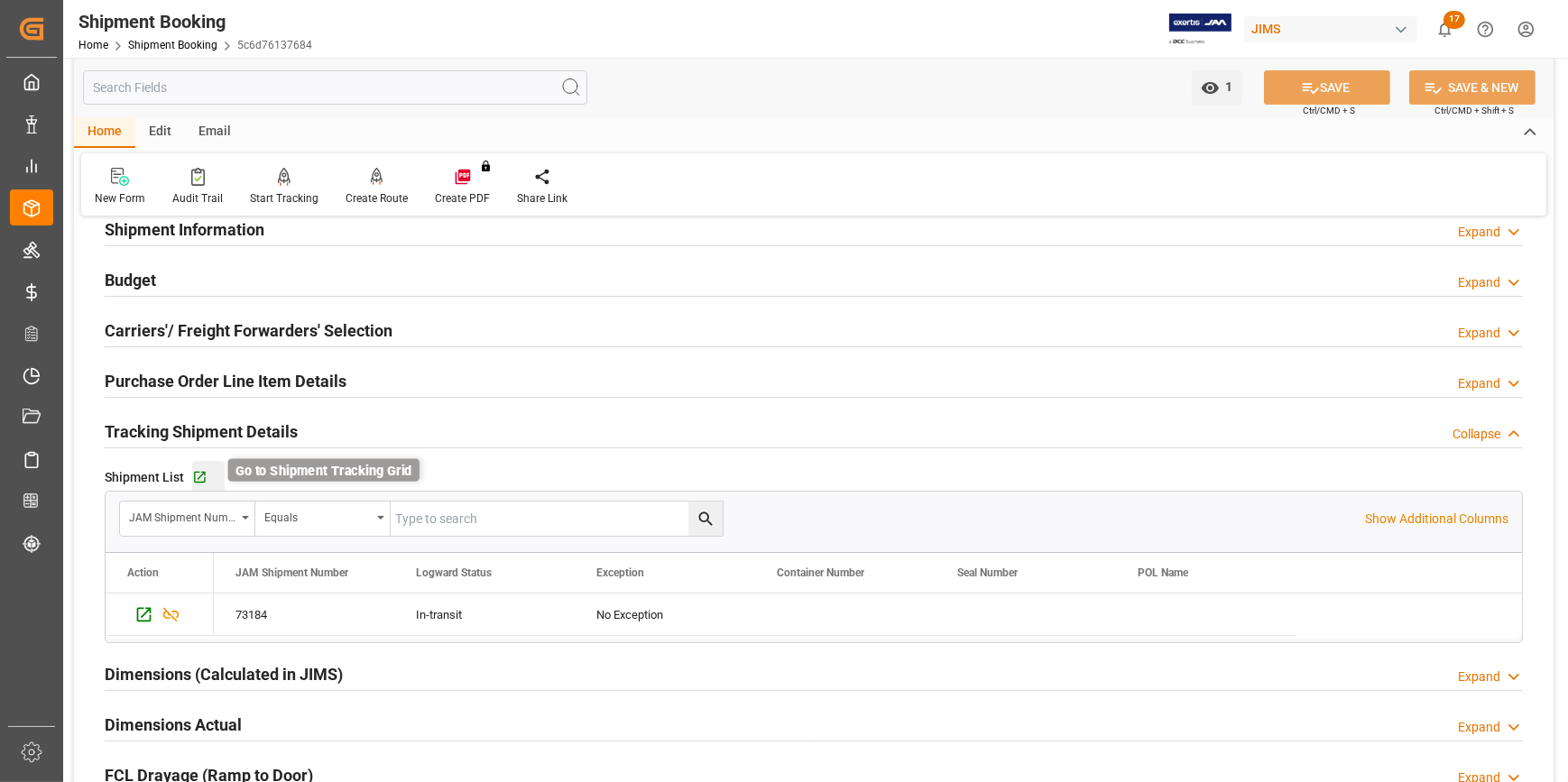
click at [195, 479] on icon "button" at bounding box center [200, 478] width 16 height 16
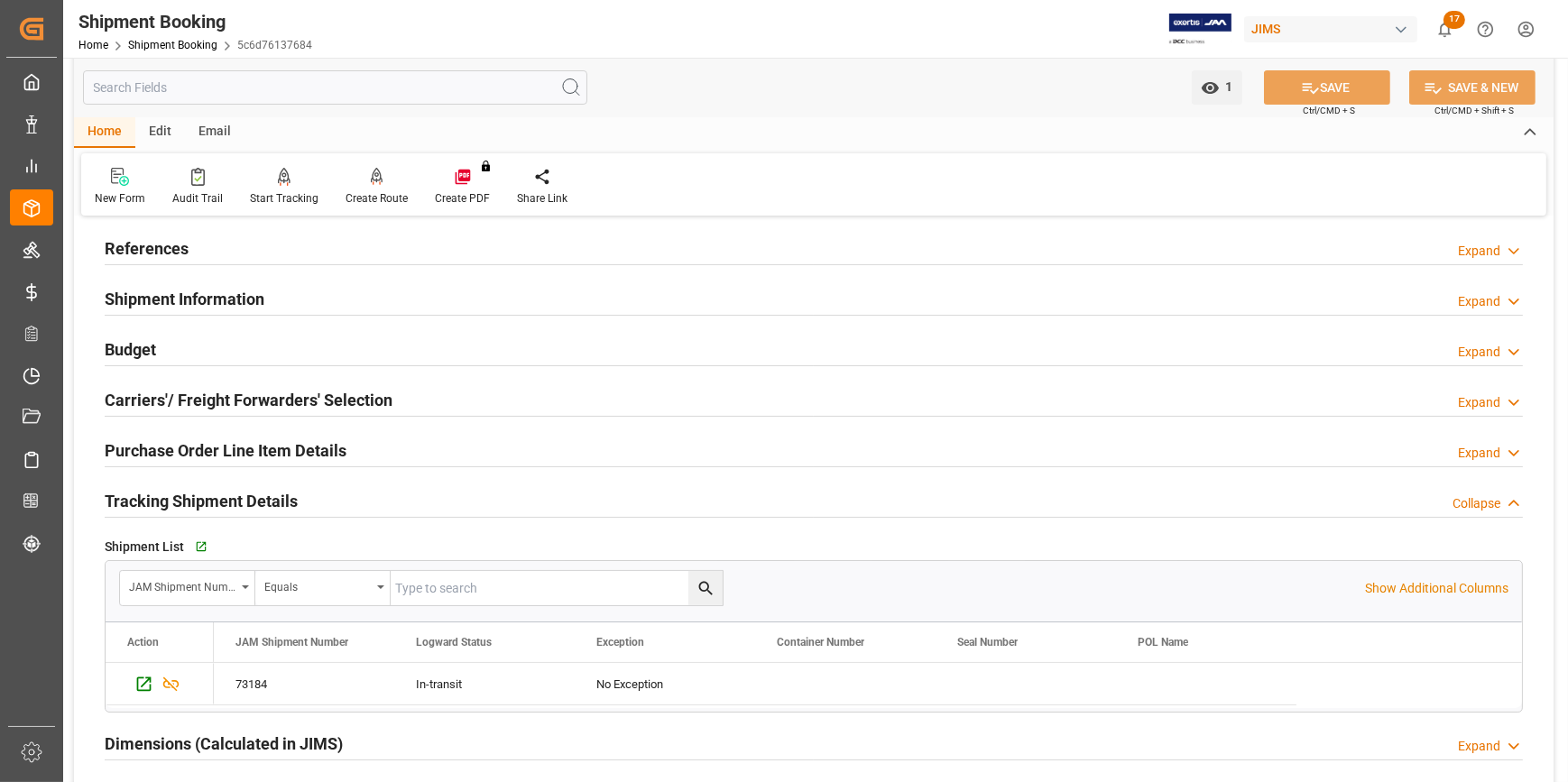
scroll to position [0, 0]
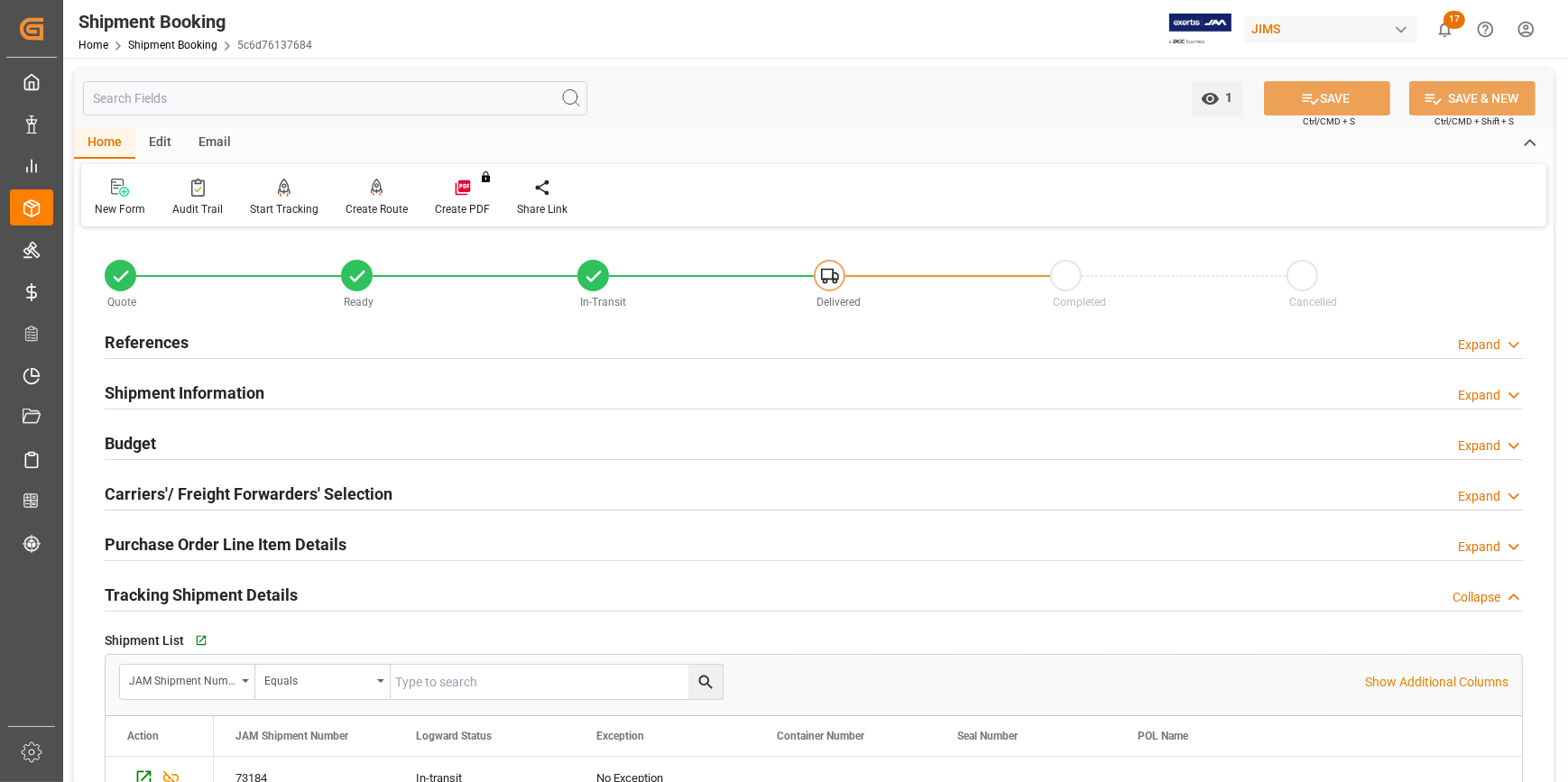
click at [137, 338] on h2 "References" at bounding box center [146, 342] width 84 height 25
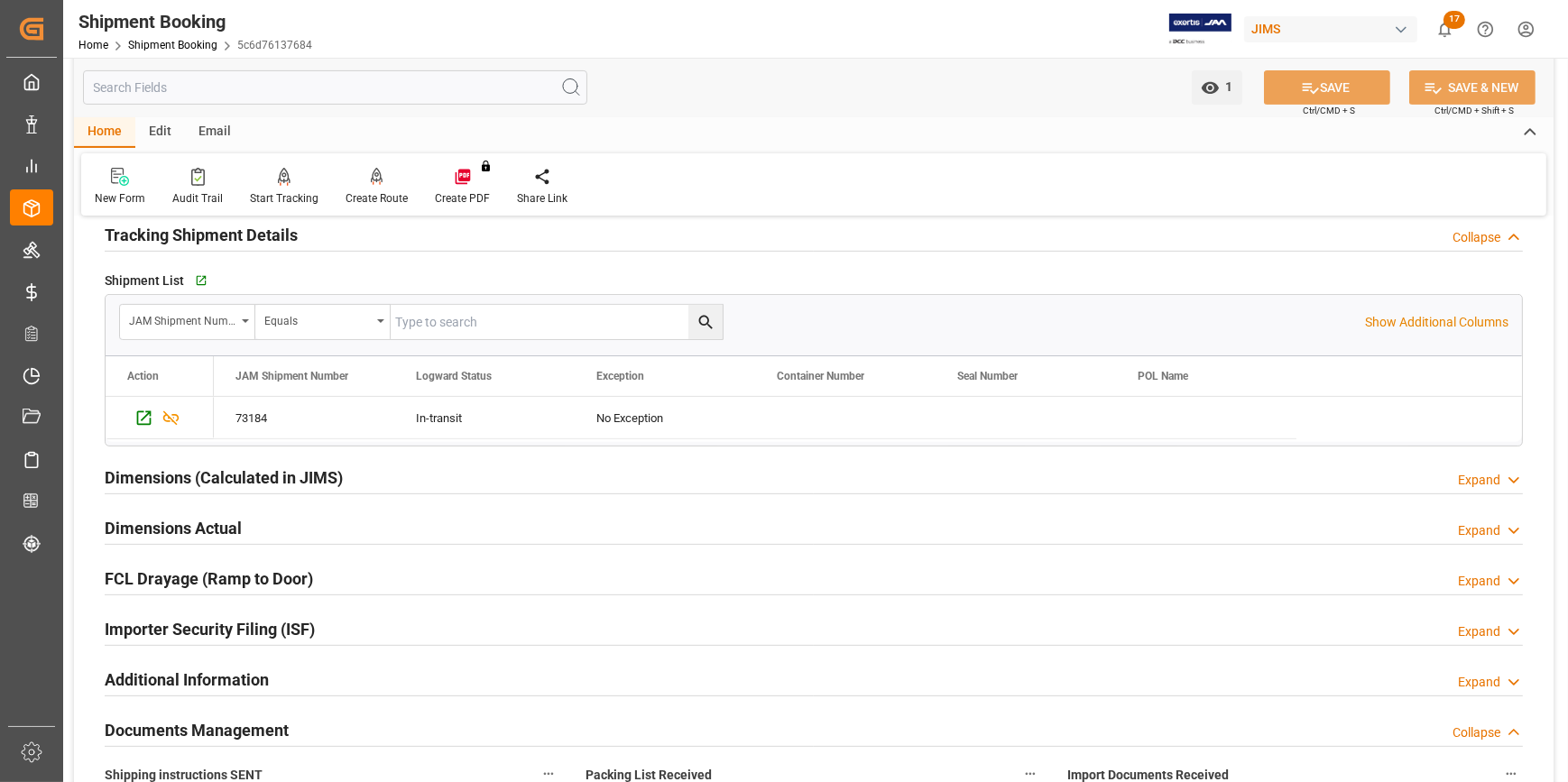
scroll to position [738, 0]
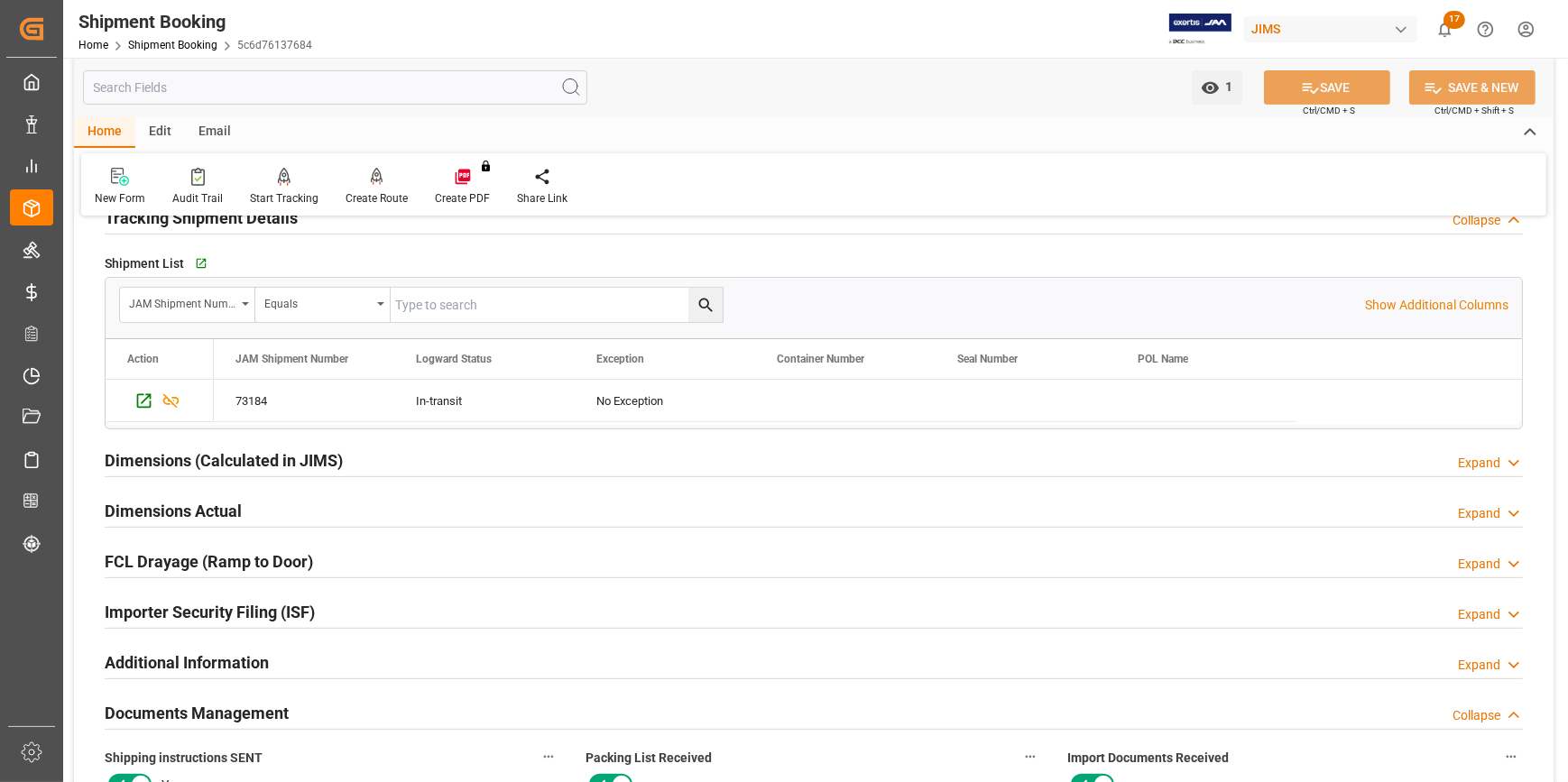
click at [180, 614] on h2 "Importer Security Filing (ISF)" at bounding box center [210, 612] width 211 height 25
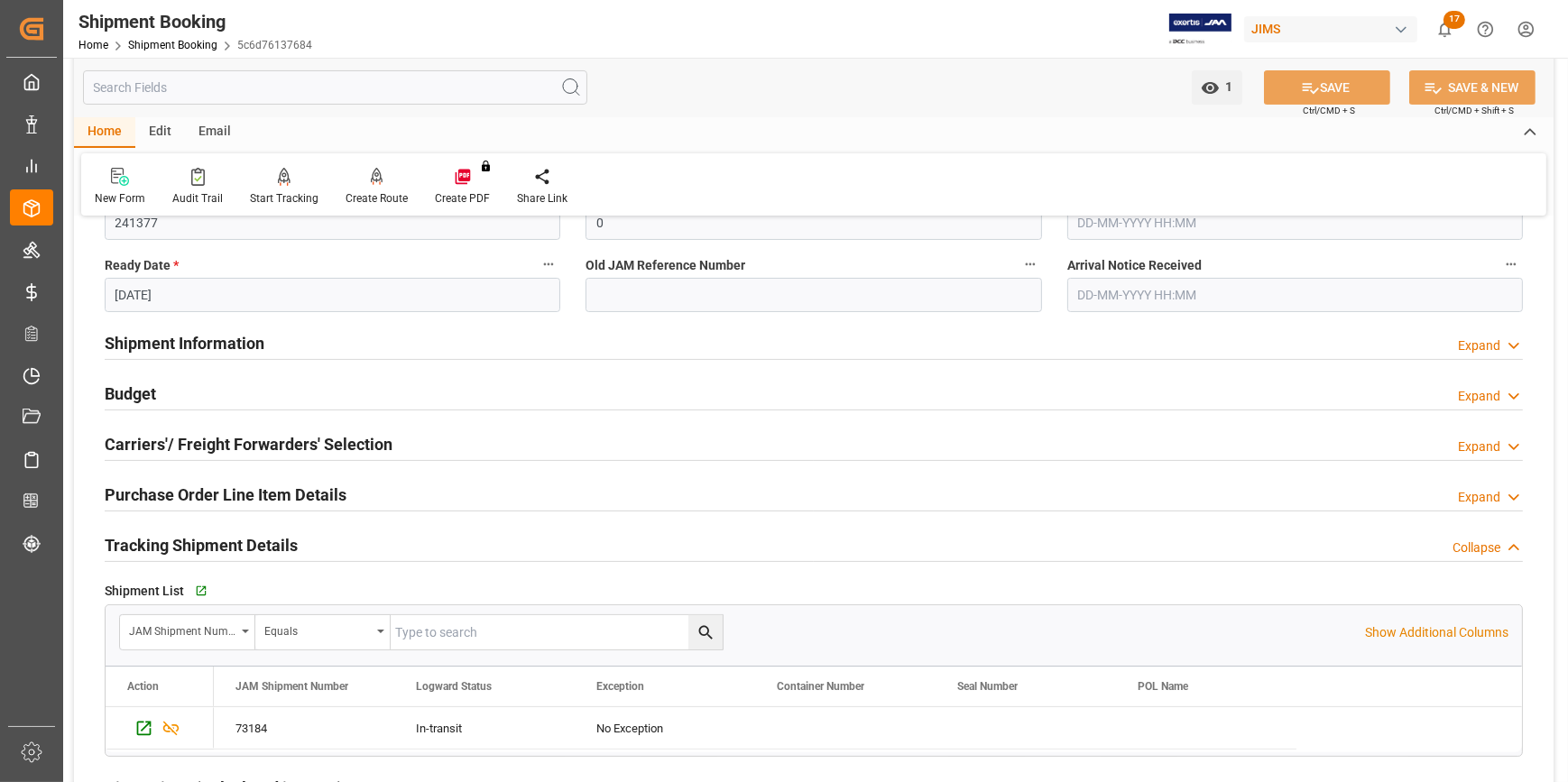
scroll to position [409, 0]
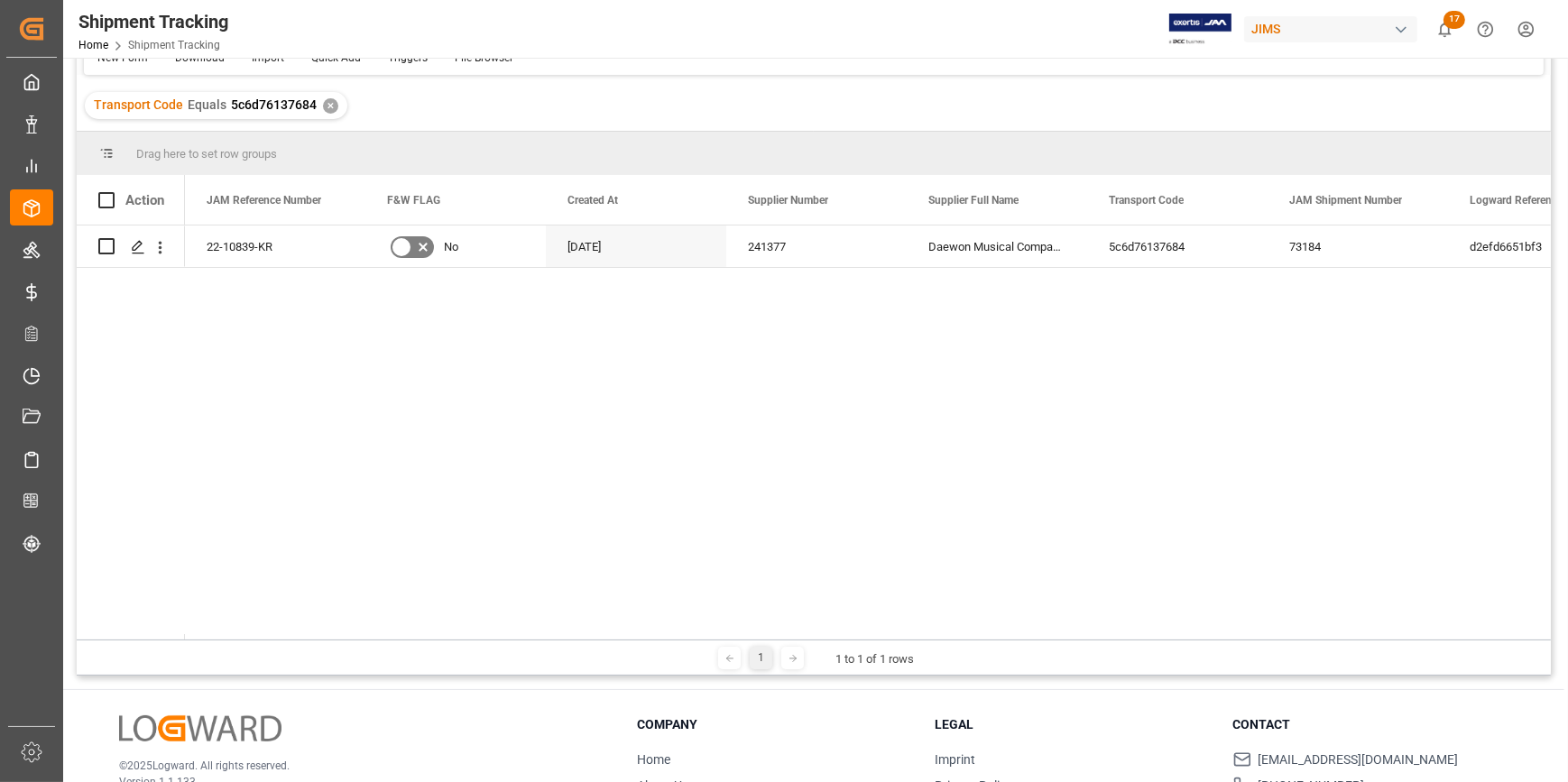
scroll to position [82, 0]
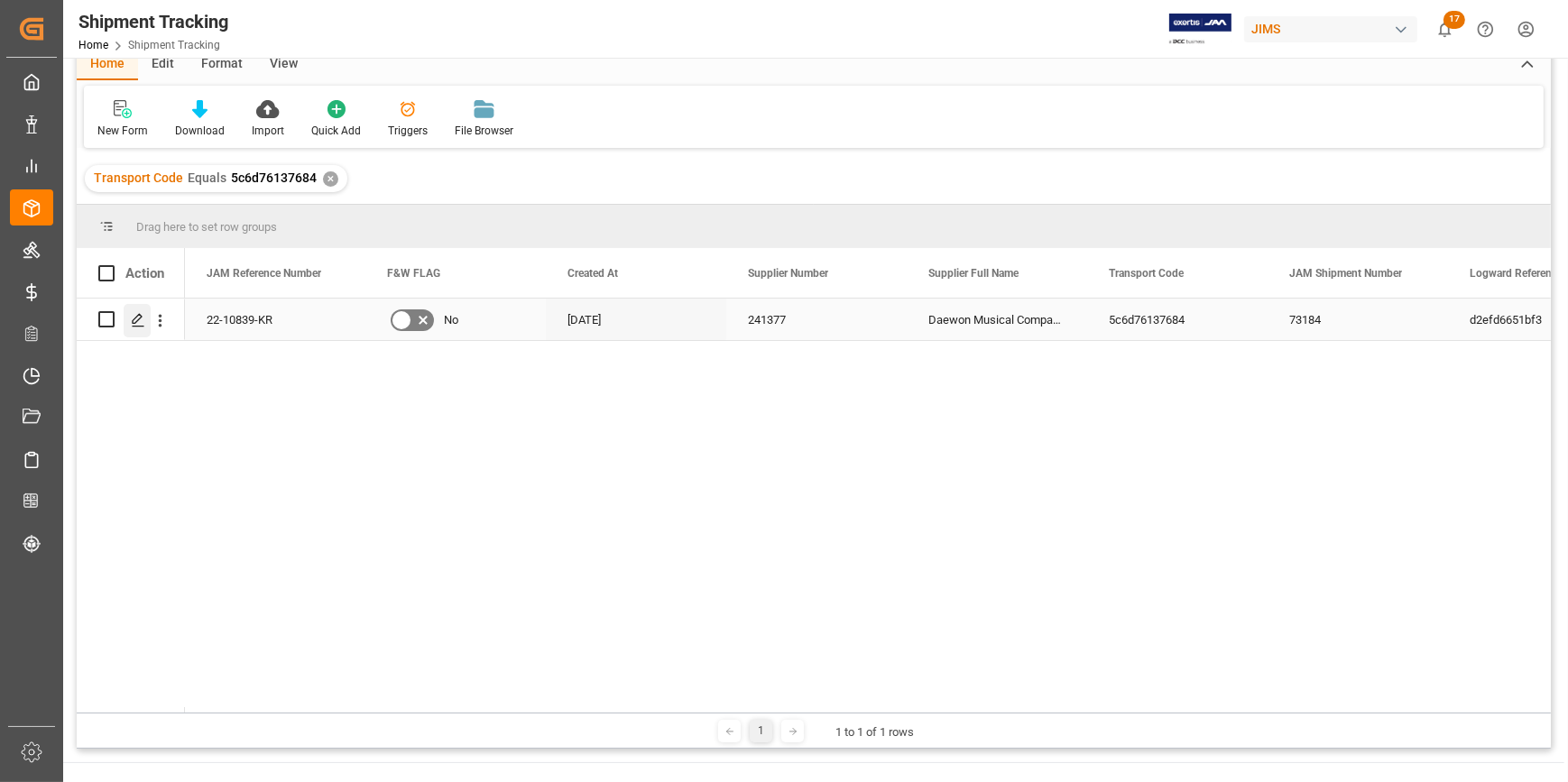
click at [141, 319] on icon "Press SPACE to select this row." at bounding box center [138, 320] width 15 height 15
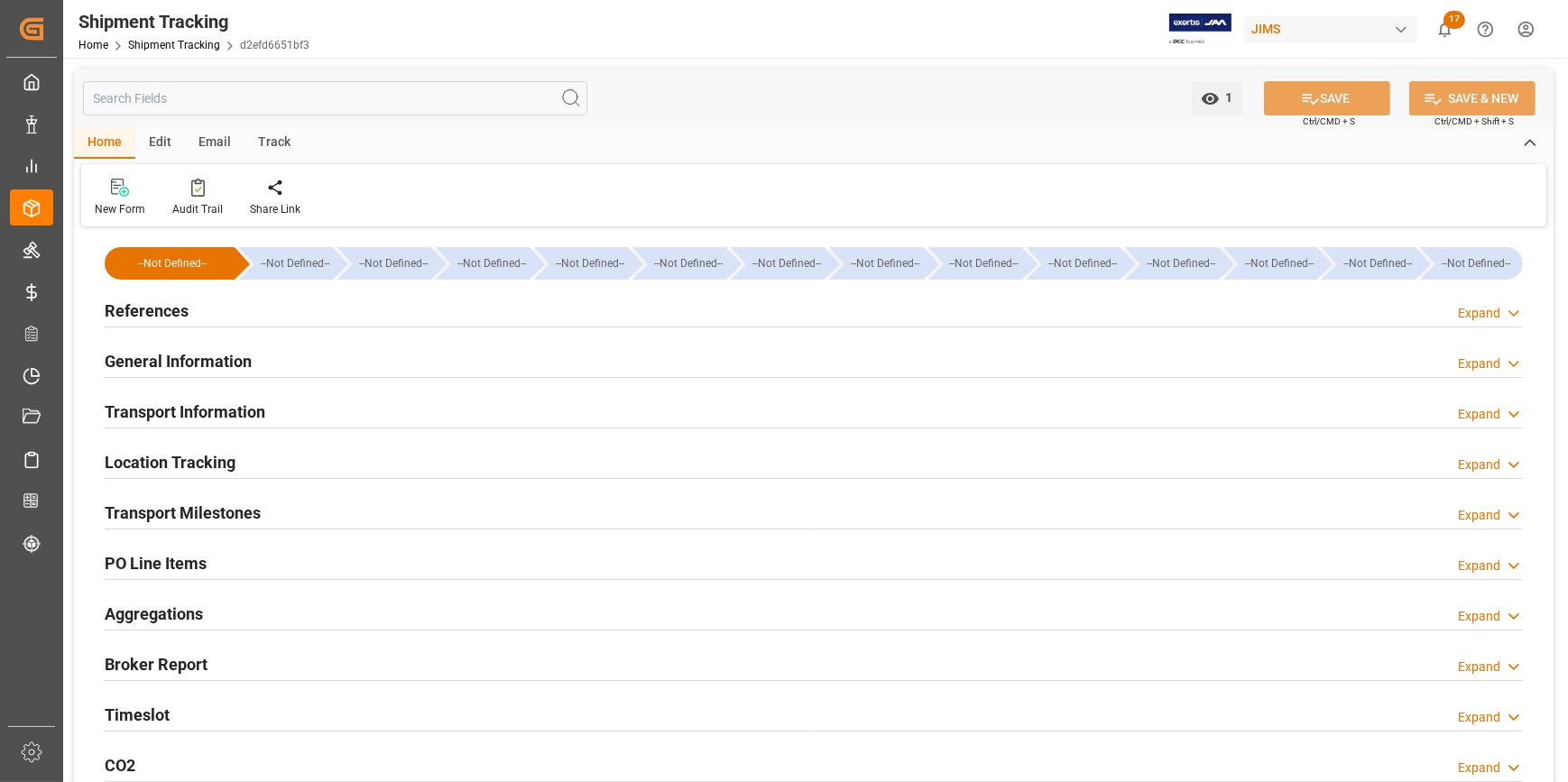
type input "18-09-2025 00:00"
type input "28-10-2025 00:00"
click at [202, 508] on h2 "Transport Milestones" at bounding box center [182, 512] width 156 height 25
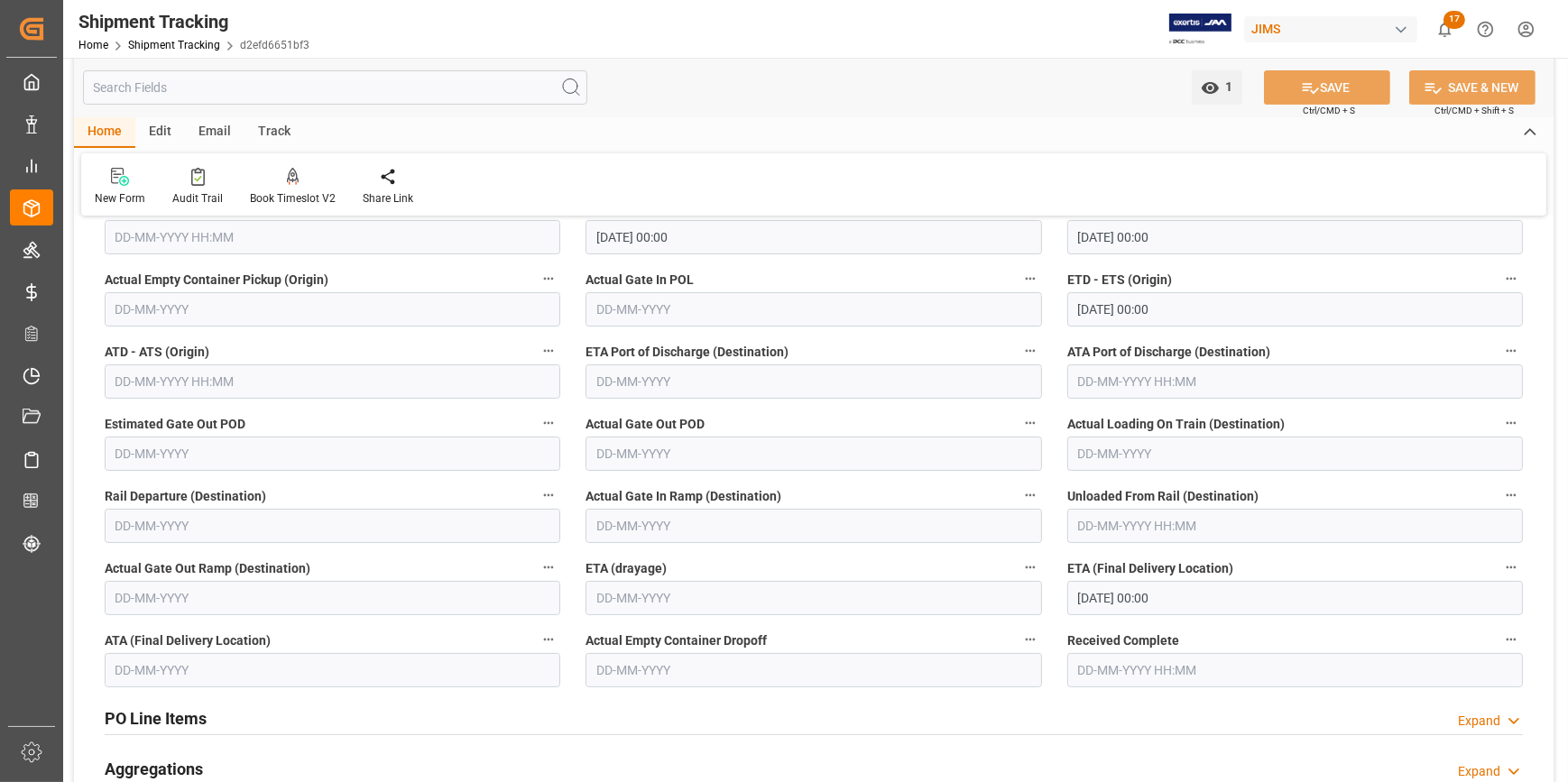
scroll to position [409, 0]
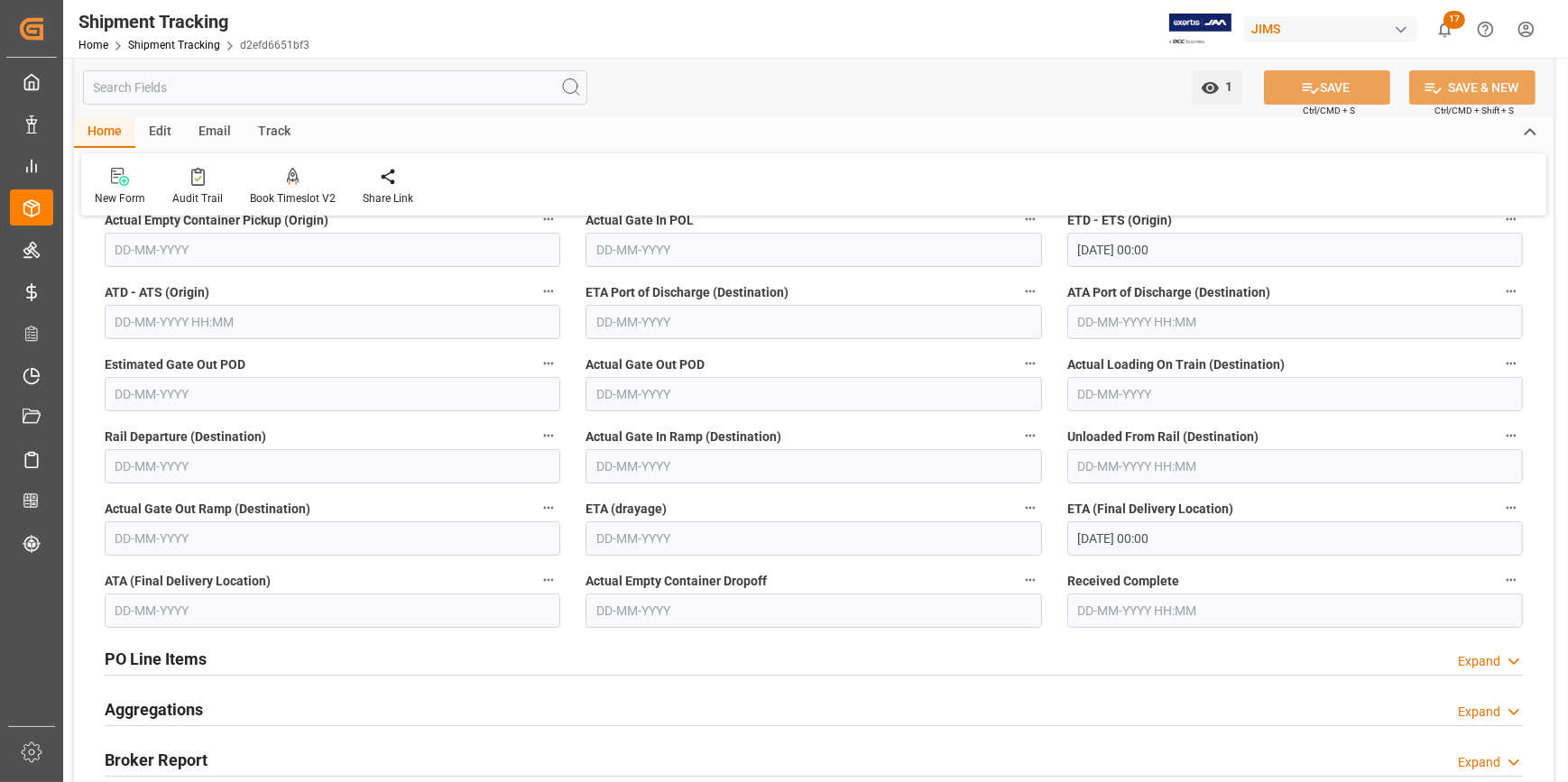
click at [1101, 538] on input "28-10-2025 00:00" at bounding box center [1295, 538] width 455 height 34
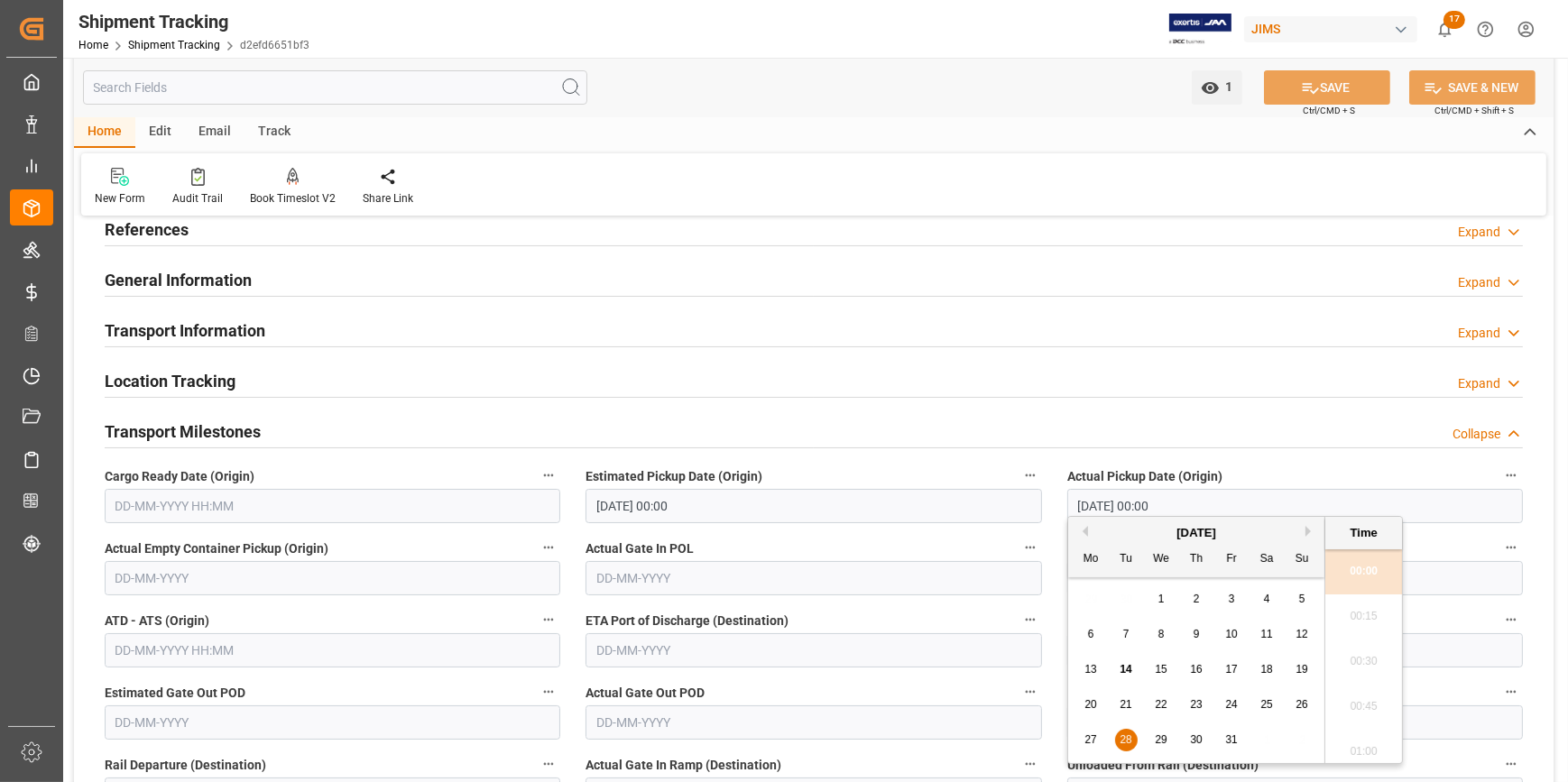
scroll to position [0, 0]
